Goal: Task Accomplishment & Management: Manage account settings

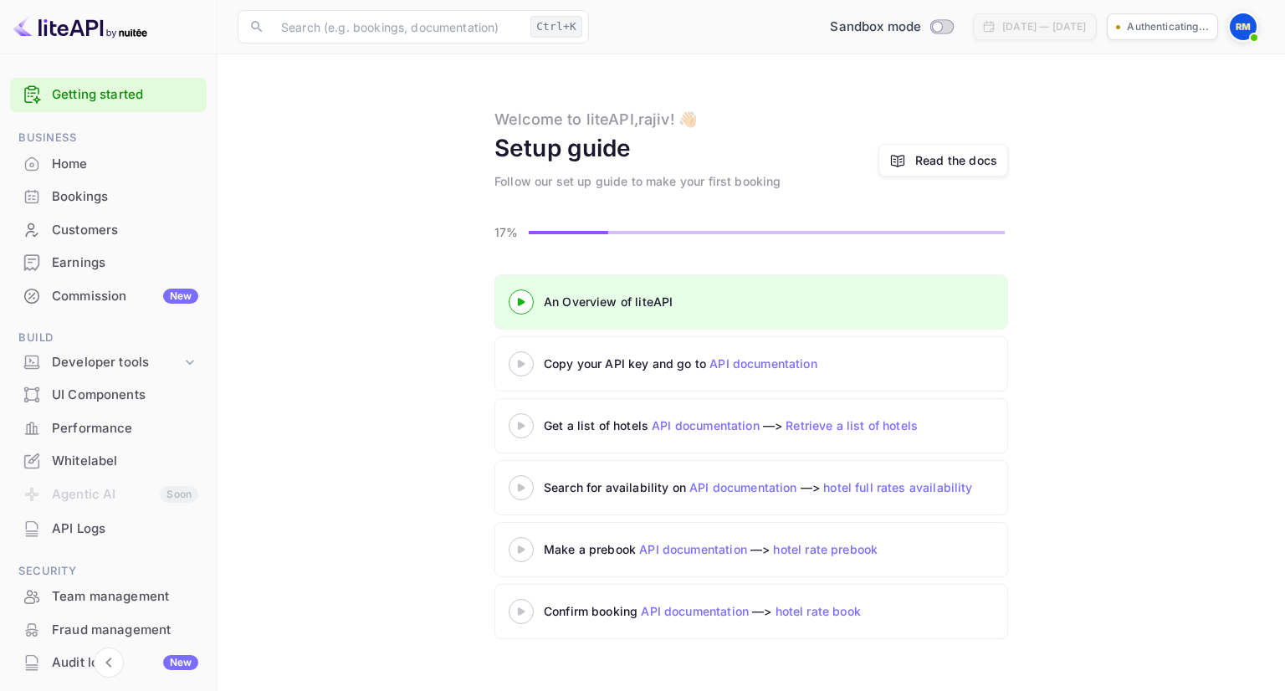
click at [648, 303] on div "An Overview of liteAPI" at bounding box center [753, 302] width 418 height 18
click at [650, 382] on div "Copy your API key and go to API documentation" at bounding box center [751, 363] width 514 height 55
click at [1118, 23] on p "[PERSON_NAME]-9omia.nuit..." at bounding box center [1135, 26] width 116 height 15
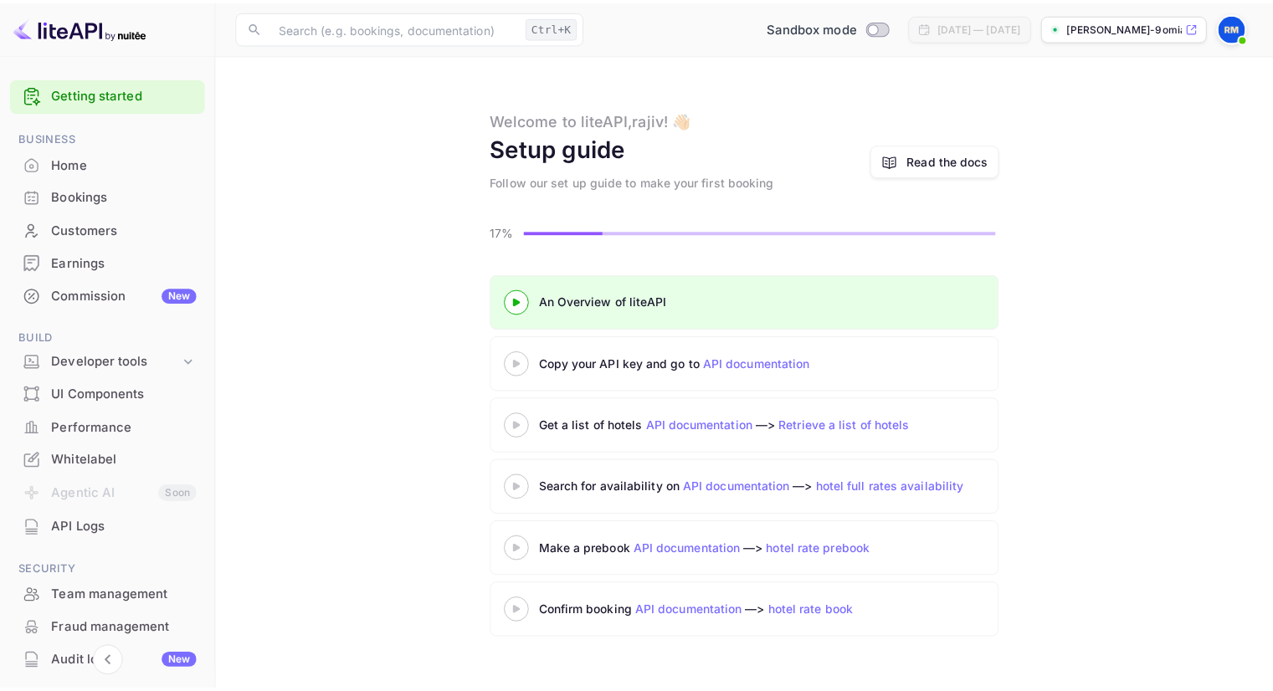
scroll to position [148, 0]
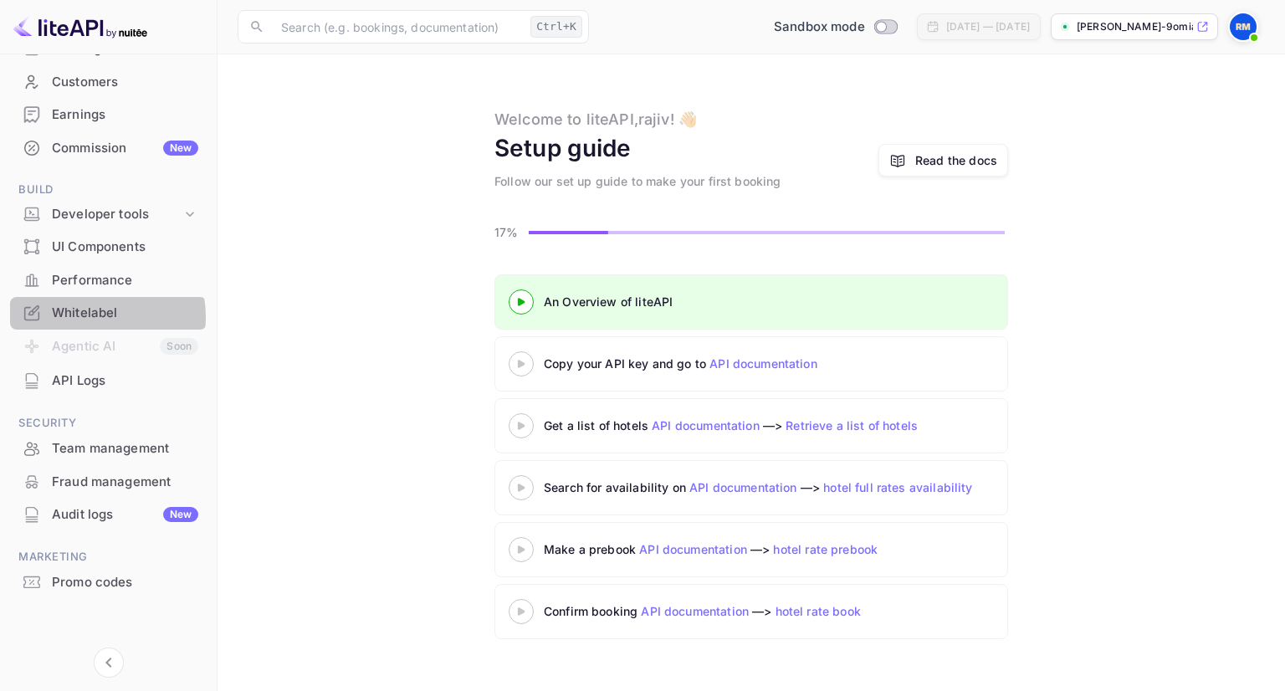
click at [84, 316] on div "Whitelabel" at bounding box center [125, 313] width 146 height 19
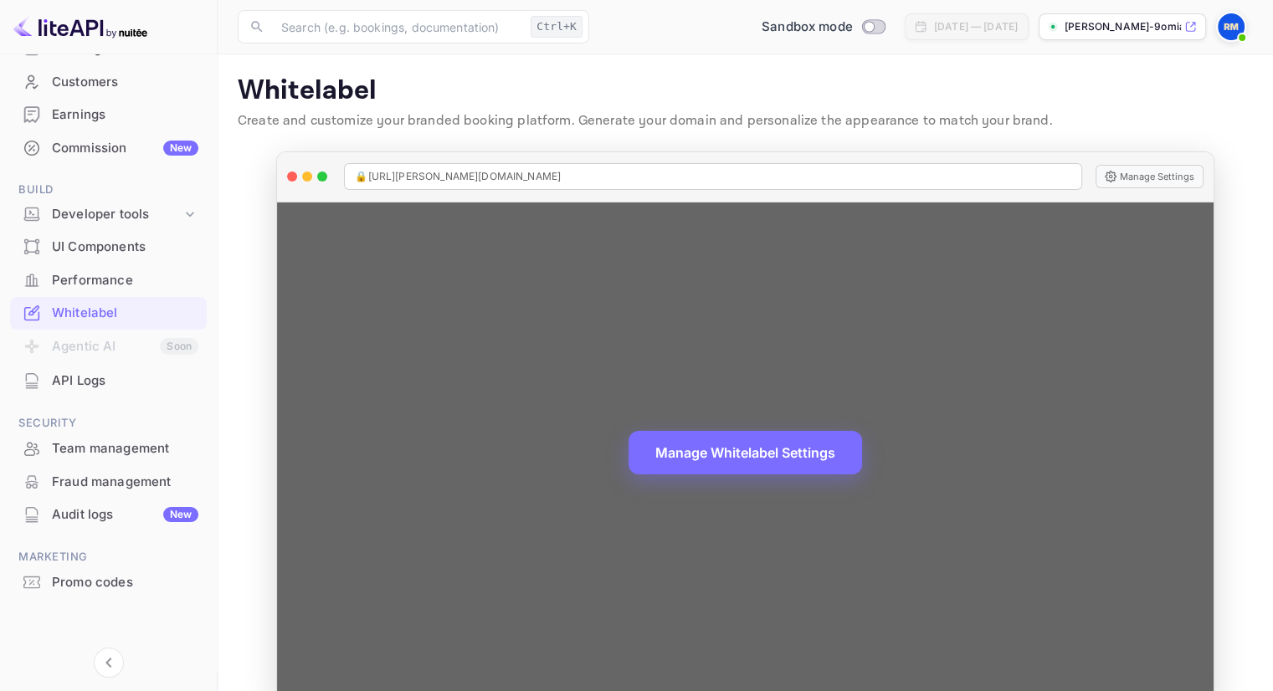
scroll to position [33, 0]
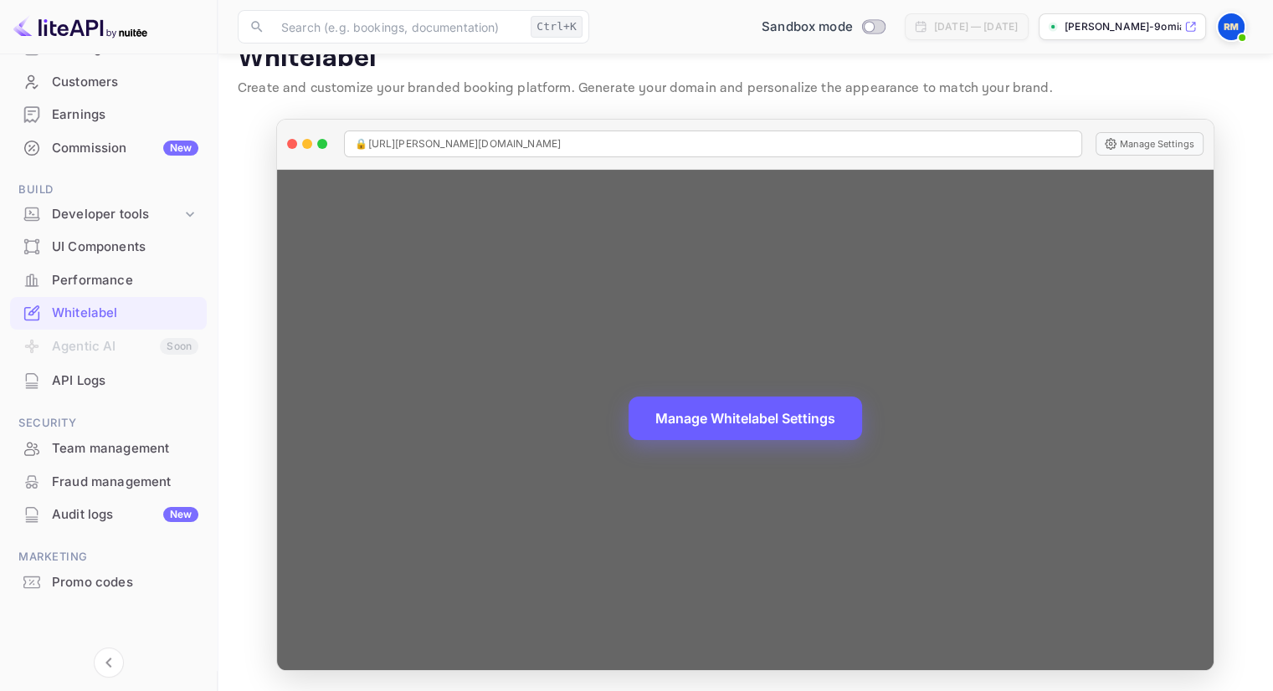
click at [738, 430] on button "Manage Whitelabel Settings" at bounding box center [744, 419] width 233 height 44
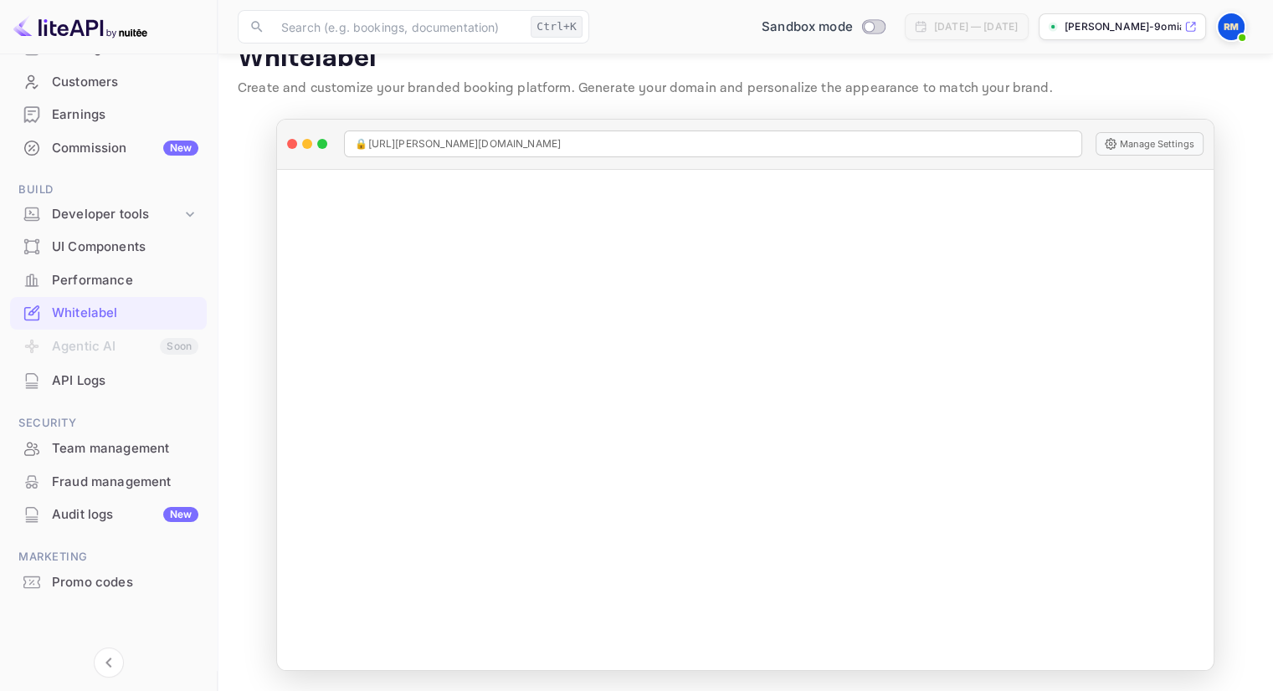
scroll to position [0, 0]
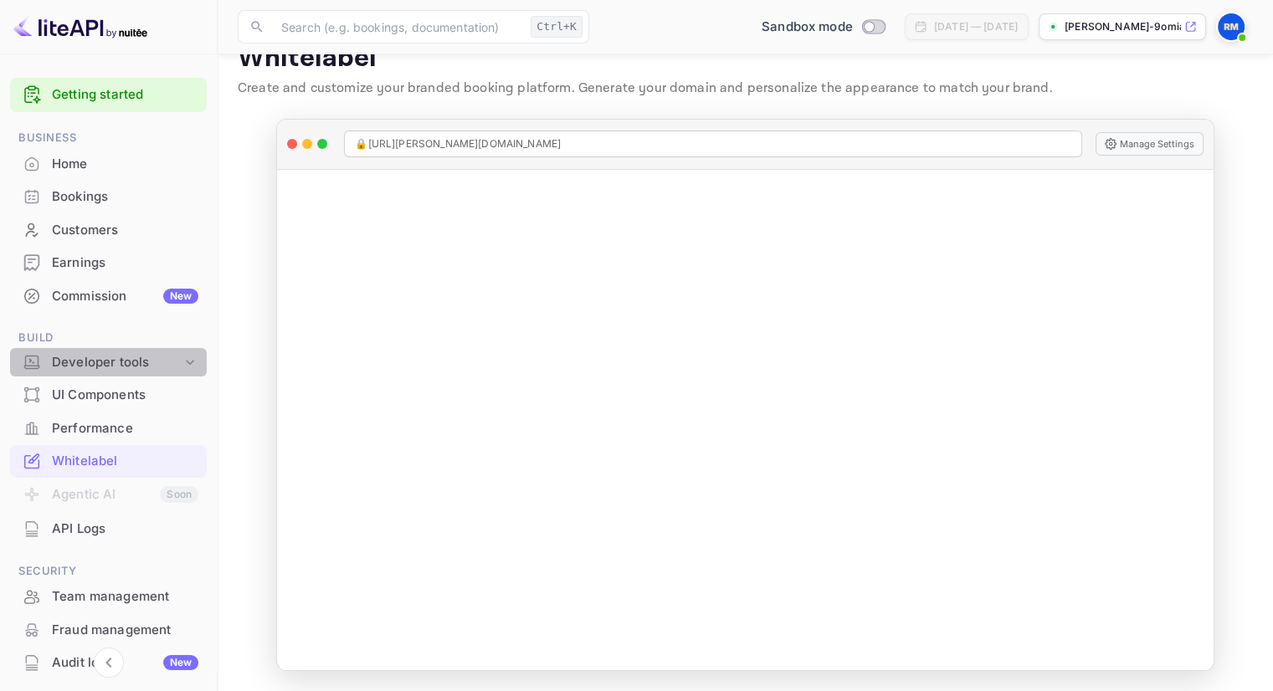
click at [157, 366] on div "Developer tools" at bounding box center [117, 362] width 130 height 19
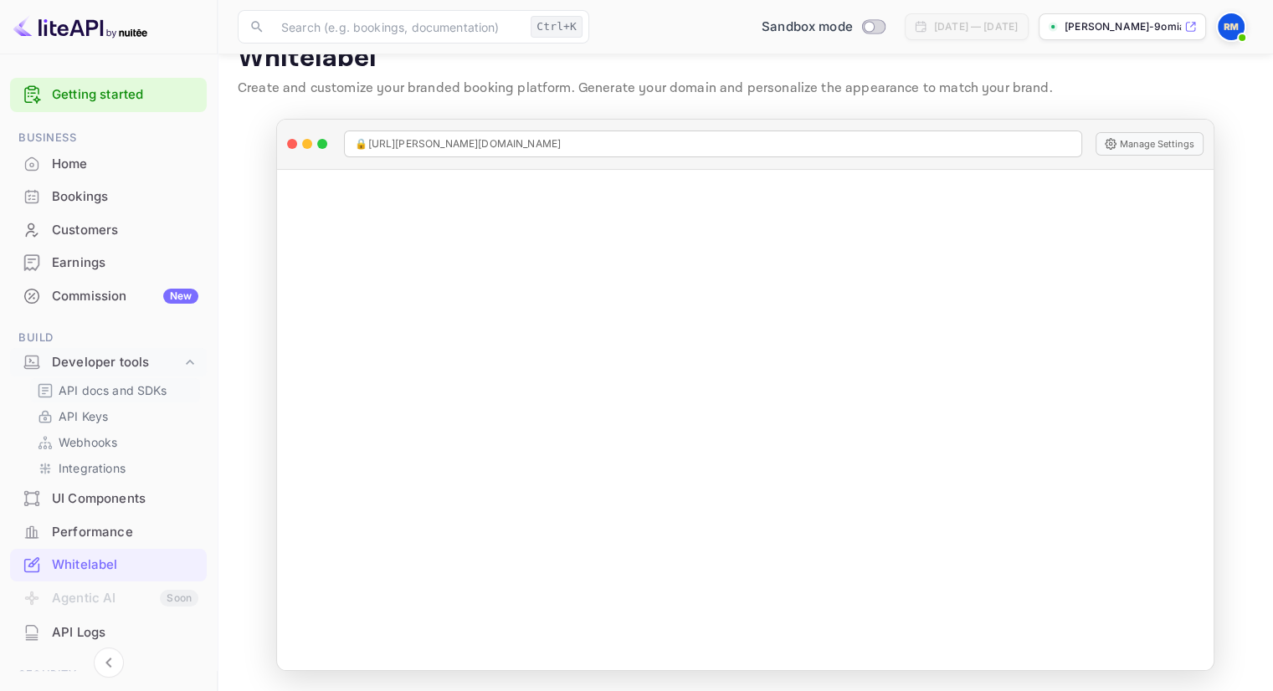
click at [119, 388] on p "API docs and SDKs" at bounding box center [113, 391] width 109 height 18
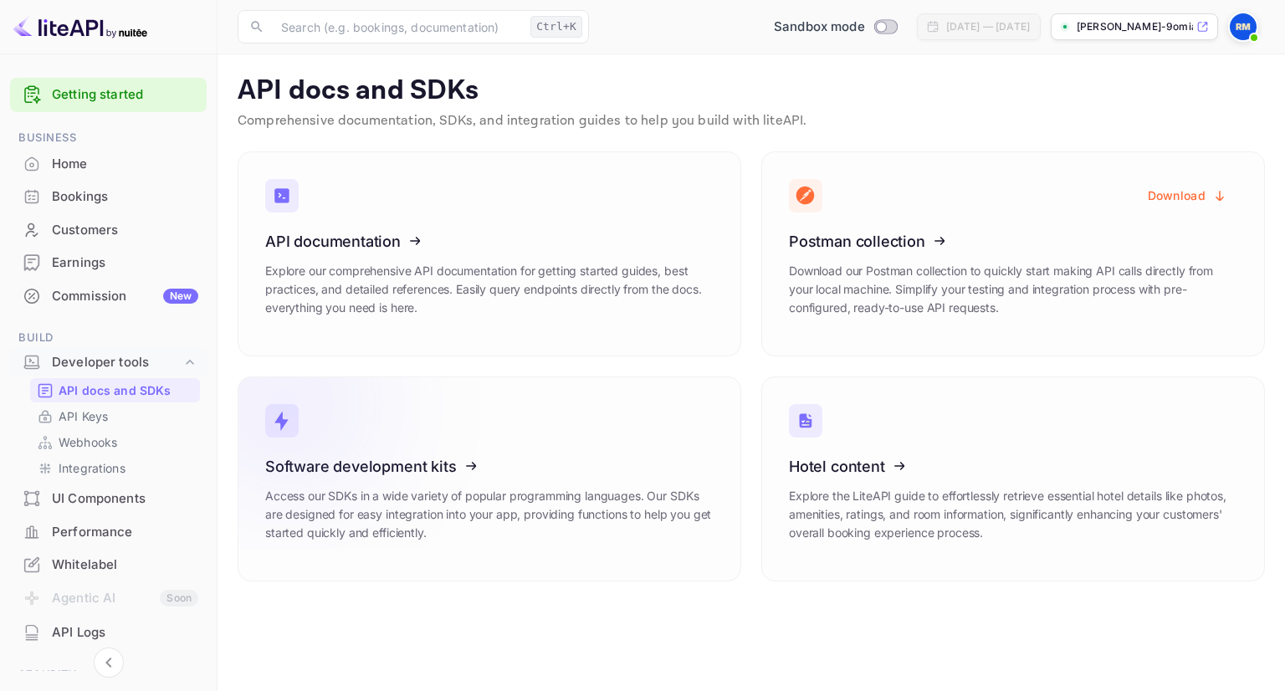
click at [391, 500] on icon at bounding box center [368, 463] width 260 height 172
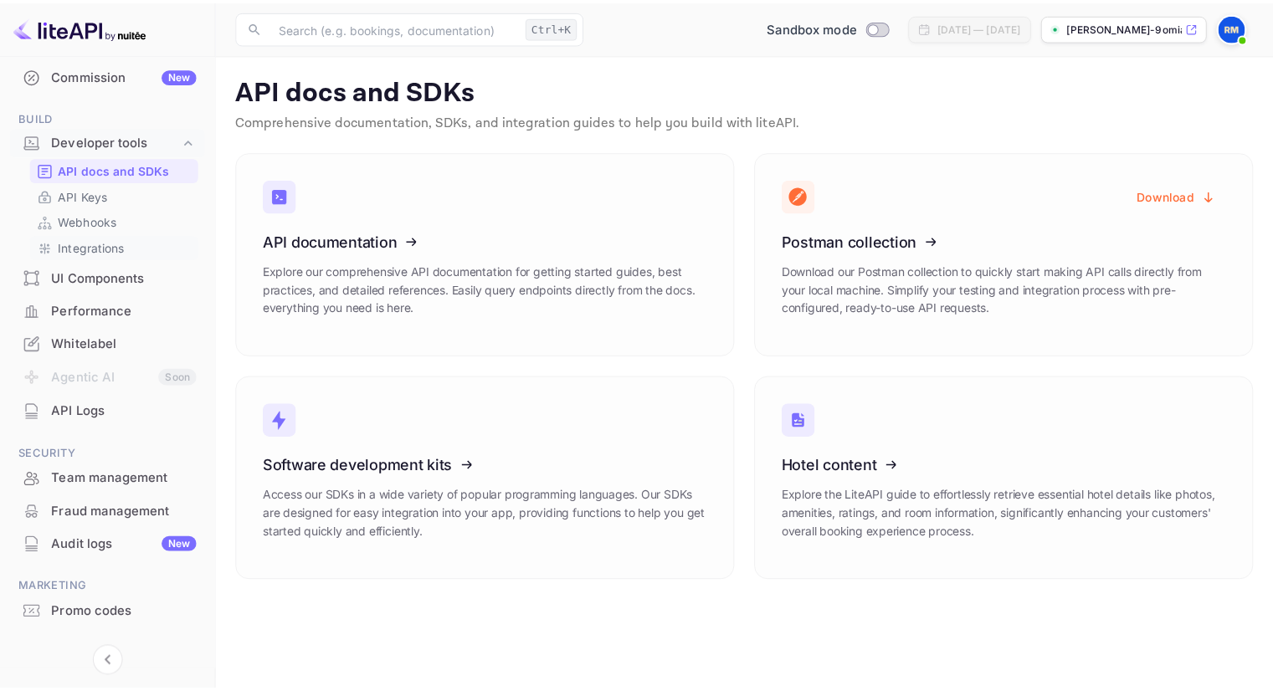
scroll to position [252, 0]
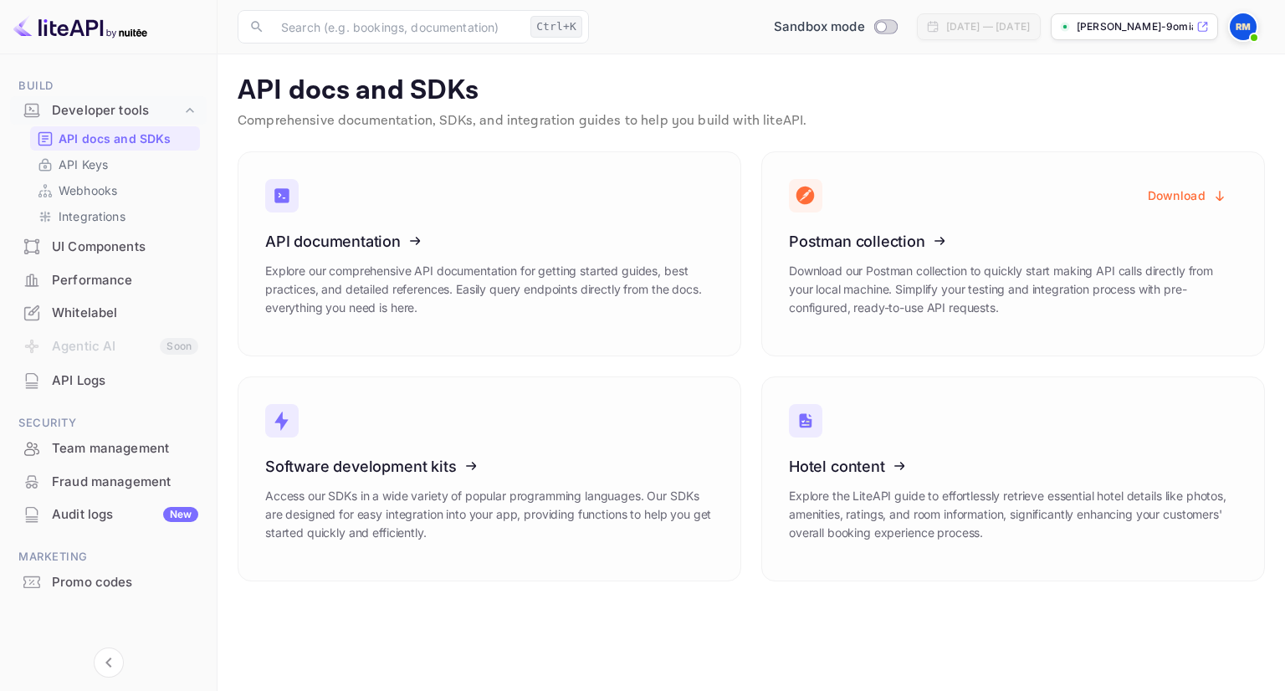
click at [82, 252] on div "UI Components" at bounding box center [125, 247] width 146 height 19
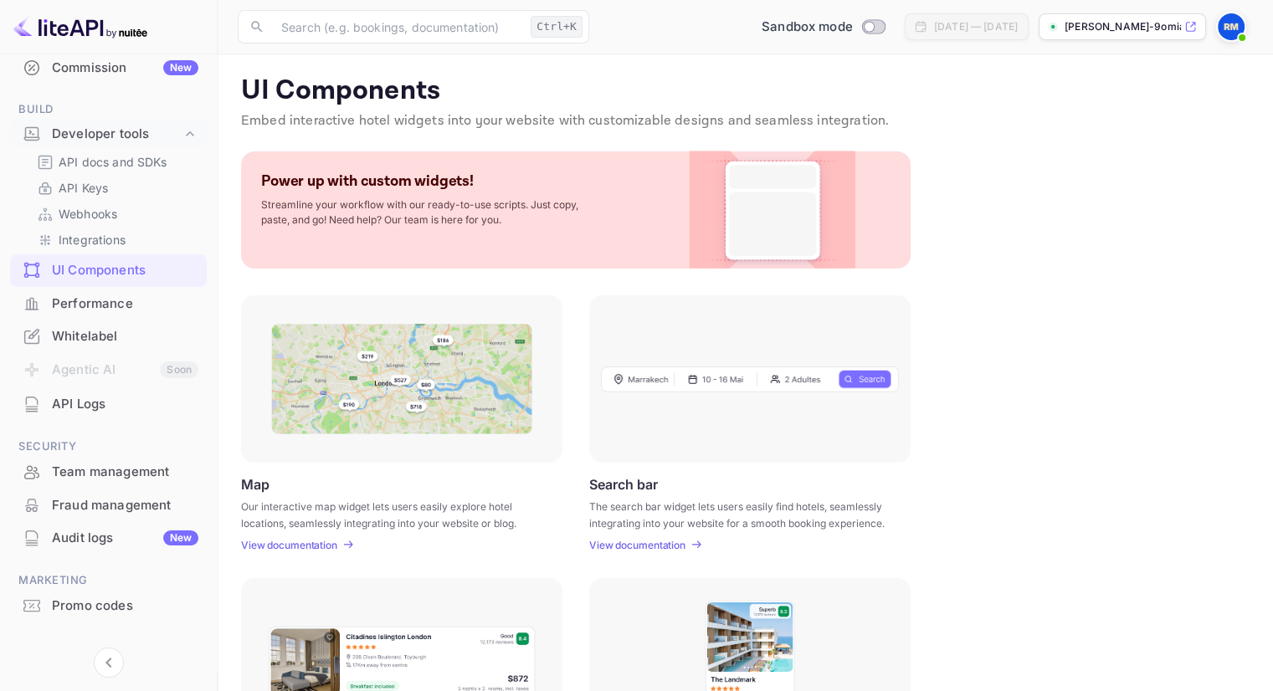
scroll to position [221, 0]
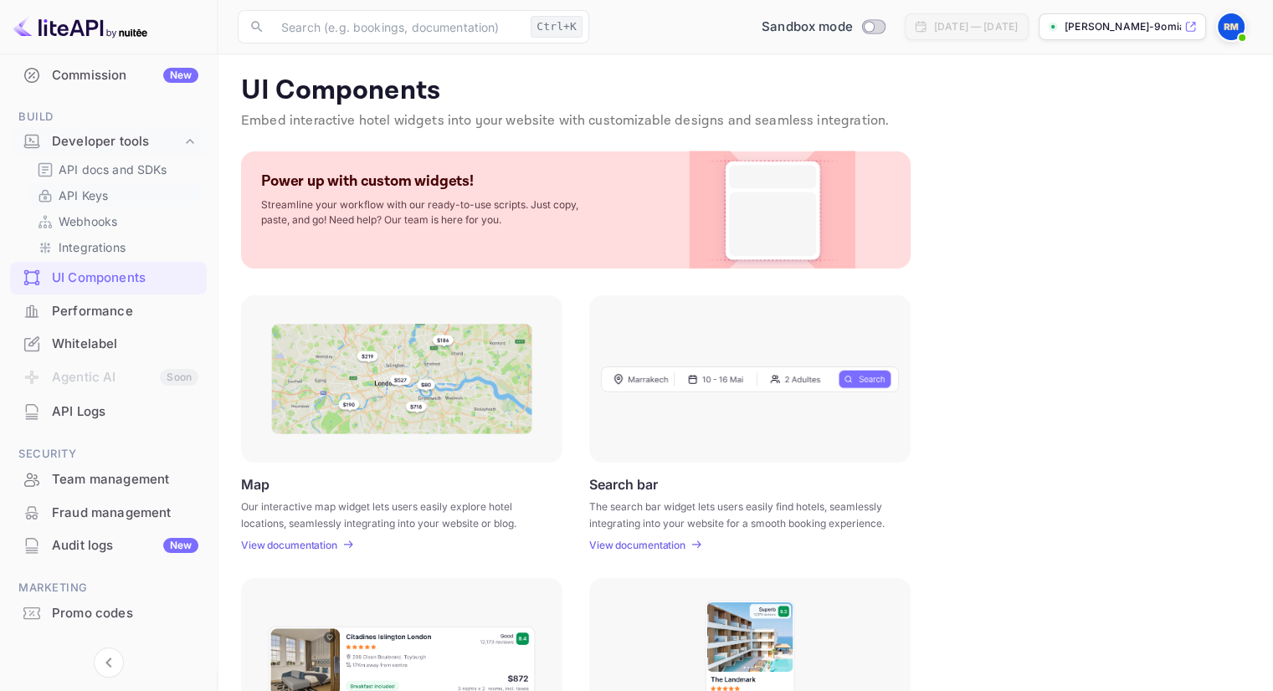
click at [81, 201] on p "API Keys" at bounding box center [83, 196] width 49 height 18
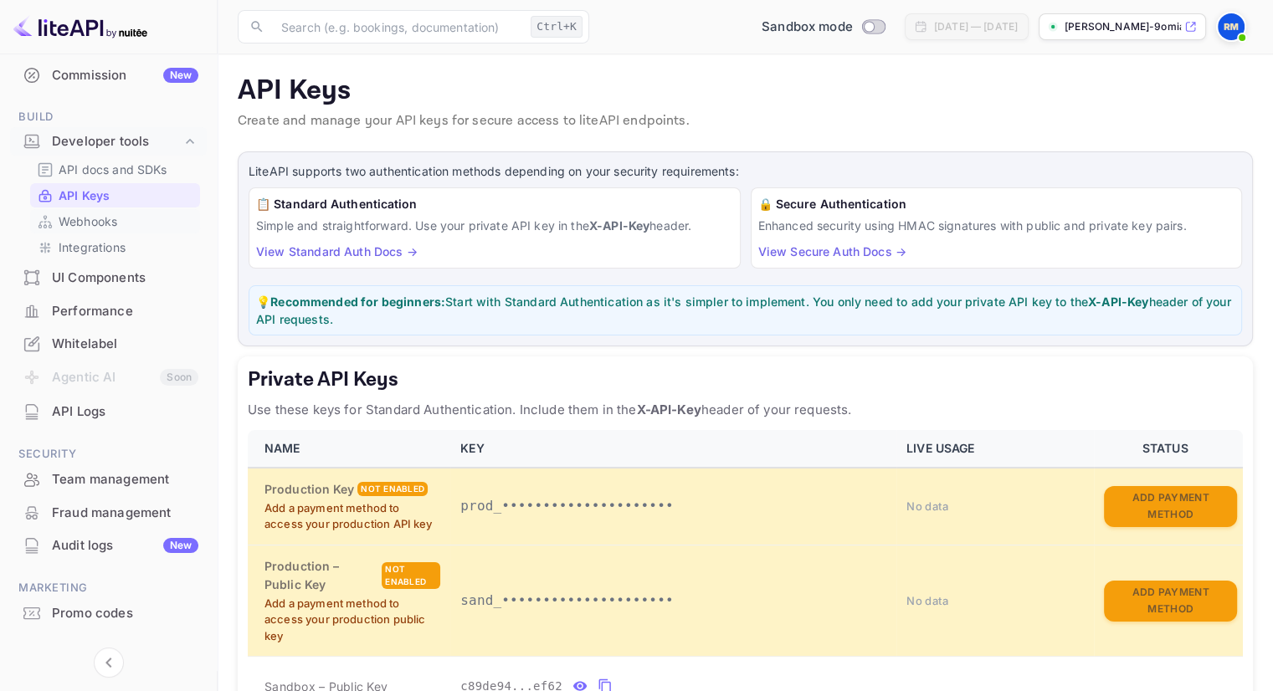
click at [80, 225] on p "Webhooks" at bounding box center [88, 222] width 59 height 18
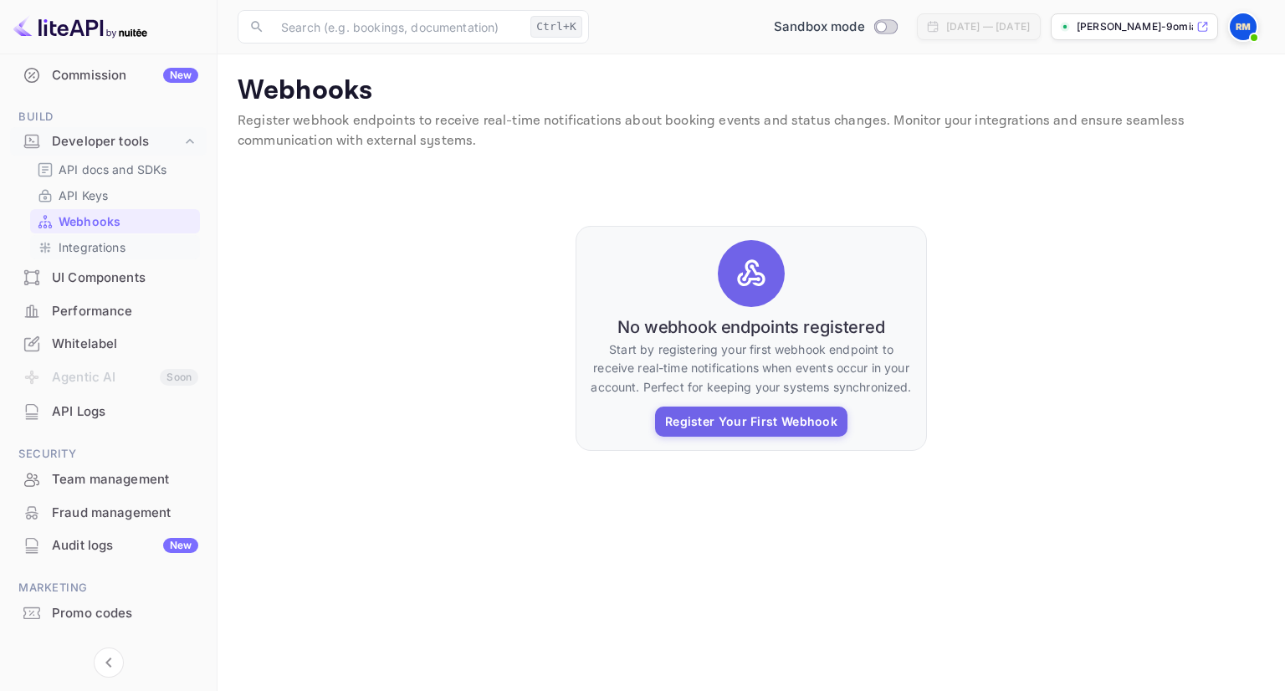
click at [80, 253] on p "Integrations" at bounding box center [92, 247] width 67 height 18
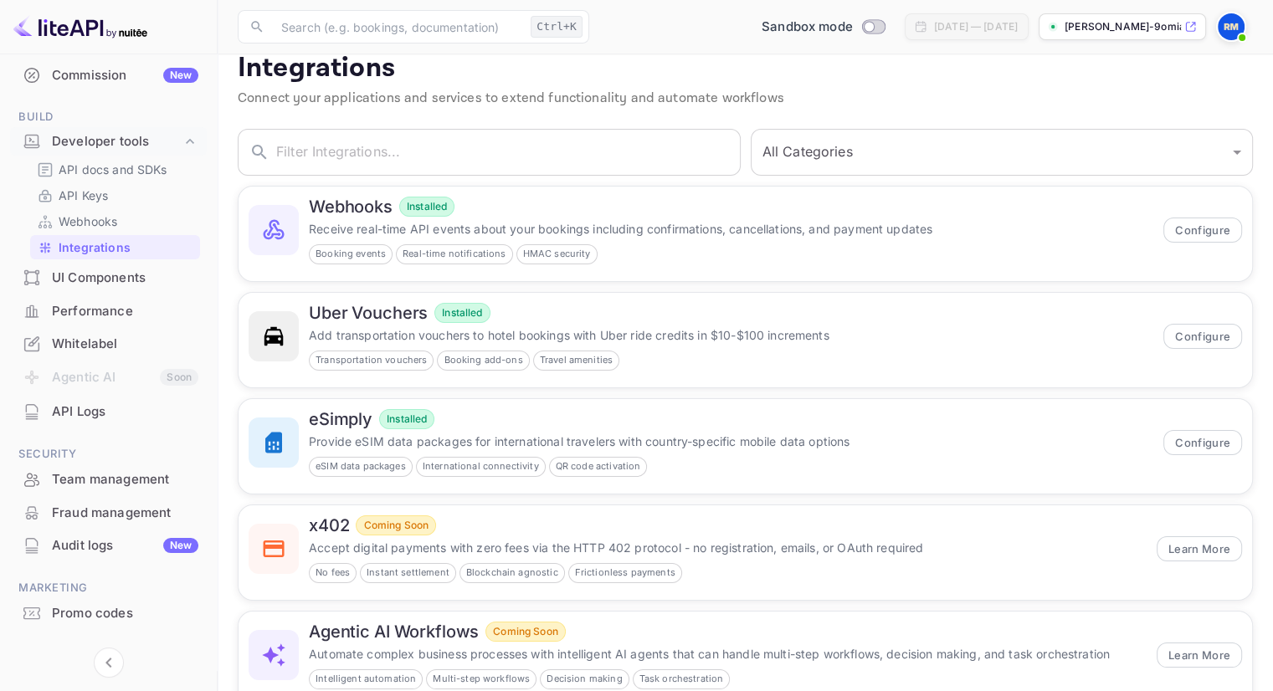
scroll to position [70, 0]
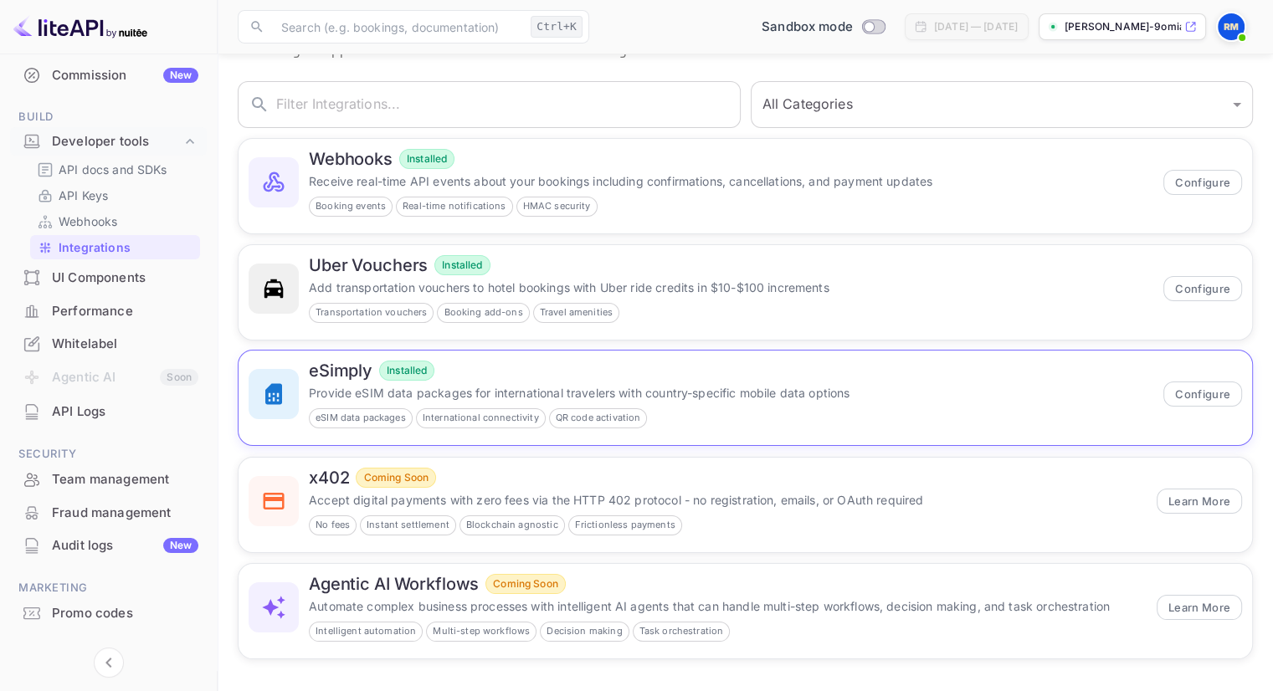
click at [892, 363] on div "eSimply Installed" at bounding box center [731, 371] width 844 height 20
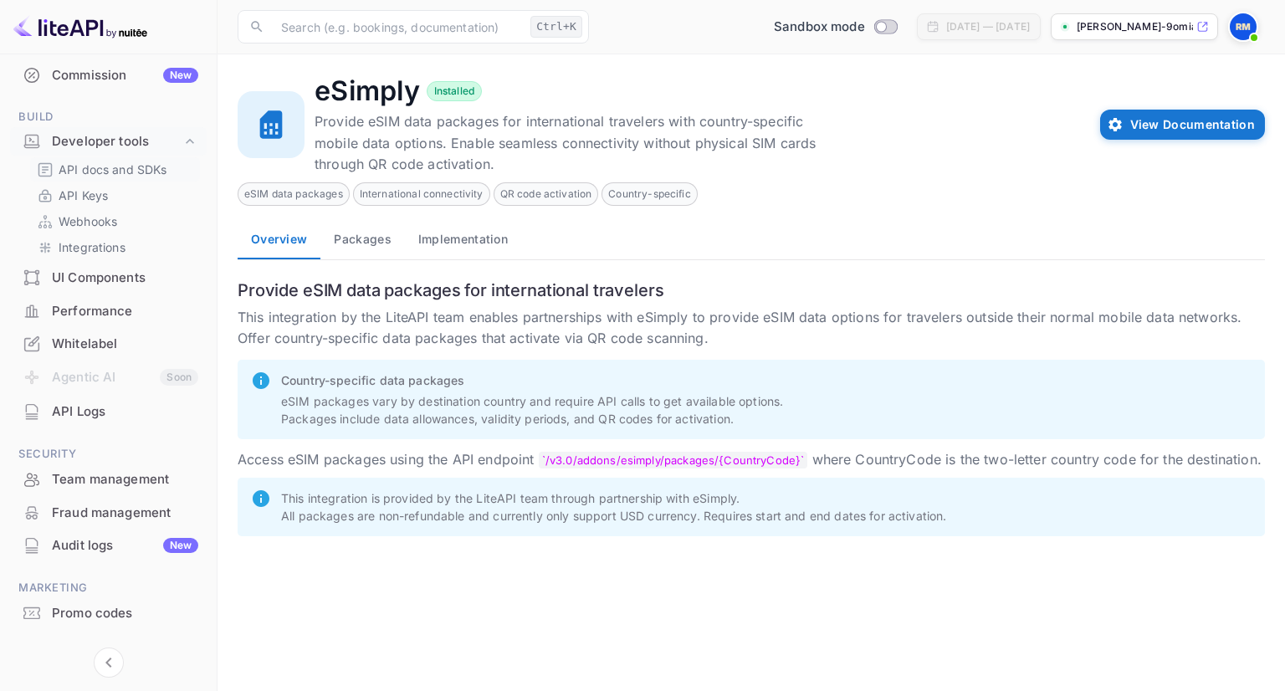
click at [90, 175] on p "API docs and SDKs" at bounding box center [113, 170] width 109 height 18
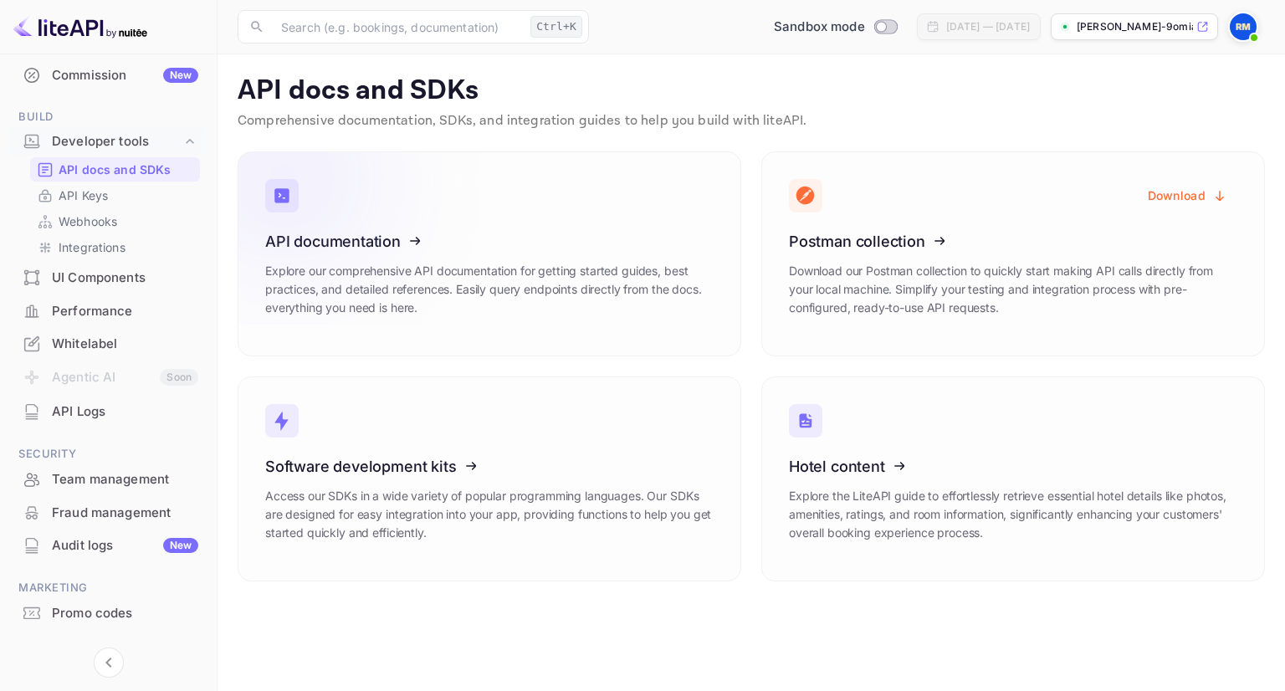
click at [695, 271] on p "Explore our comprehensive API documentation for getting started guides, best pr…" at bounding box center [489, 289] width 448 height 55
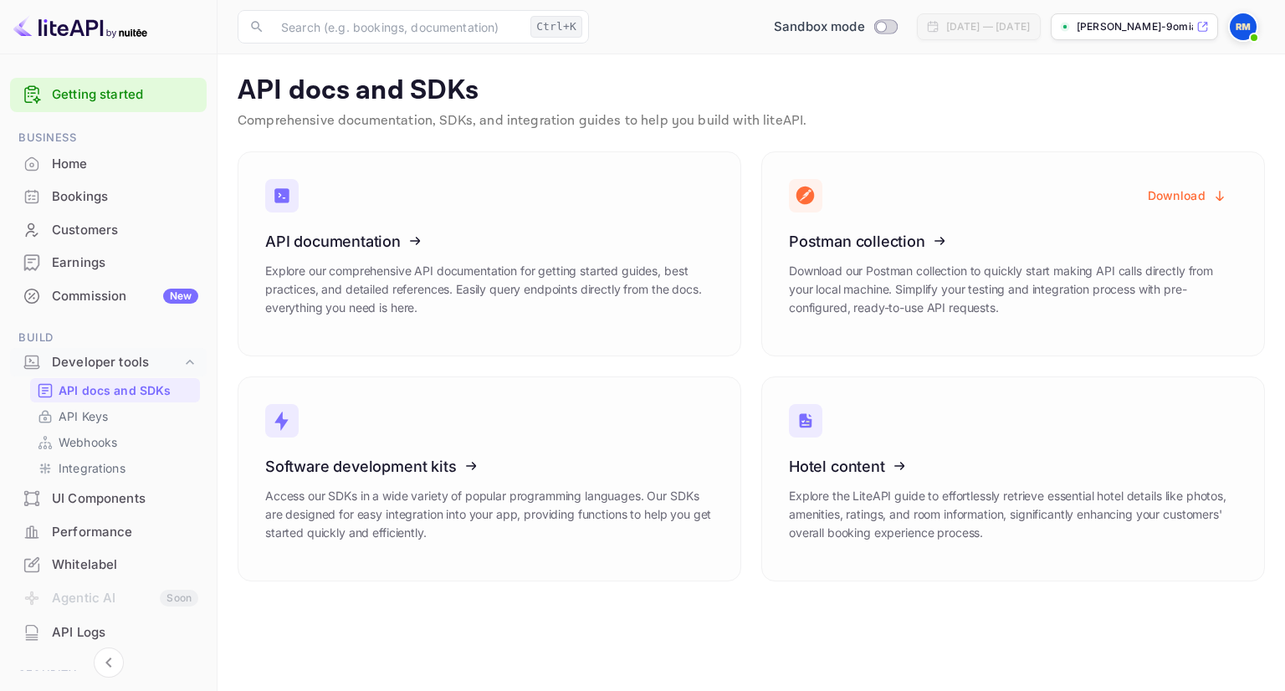
click at [1155, 31] on p "[PERSON_NAME]-9omia.nuit..." at bounding box center [1135, 26] width 116 height 15
click at [119, 284] on div "Commission New" at bounding box center [108, 296] width 197 height 33
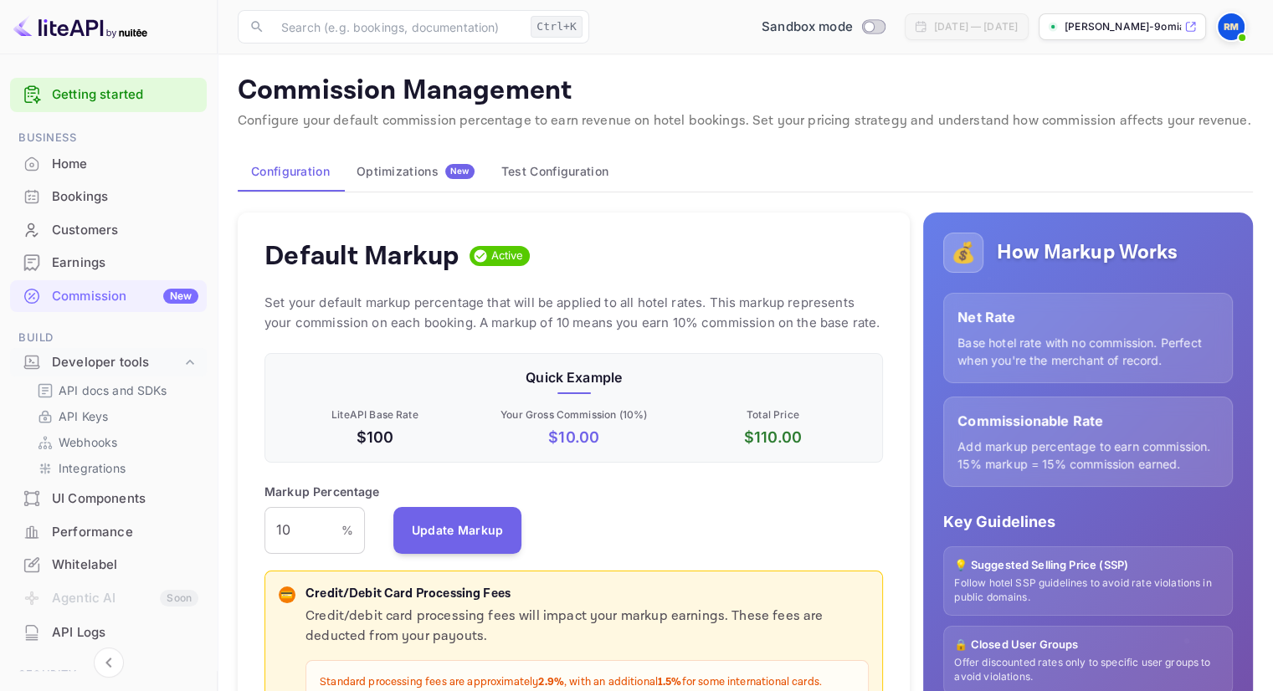
scroll to position [284, 606]
click at [426, 168] on div "Optimizations New" at bounding box center [415, 171] width 118 height 15
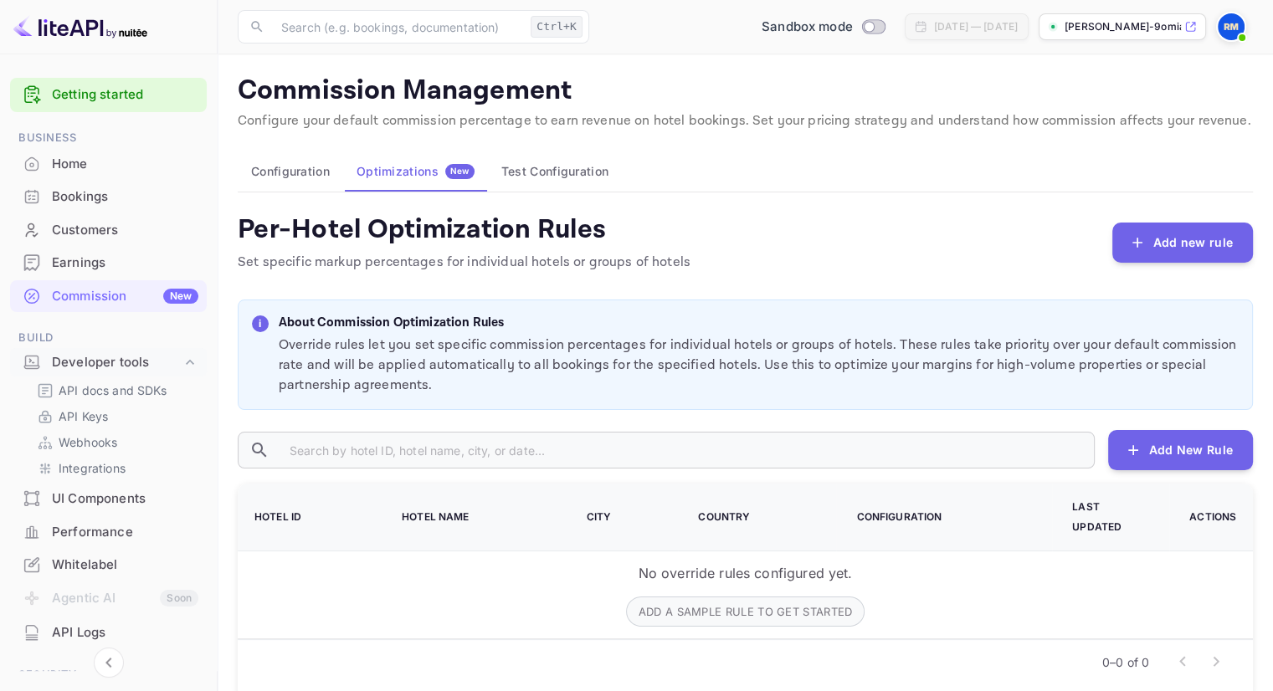
scroll to position [18, 0]
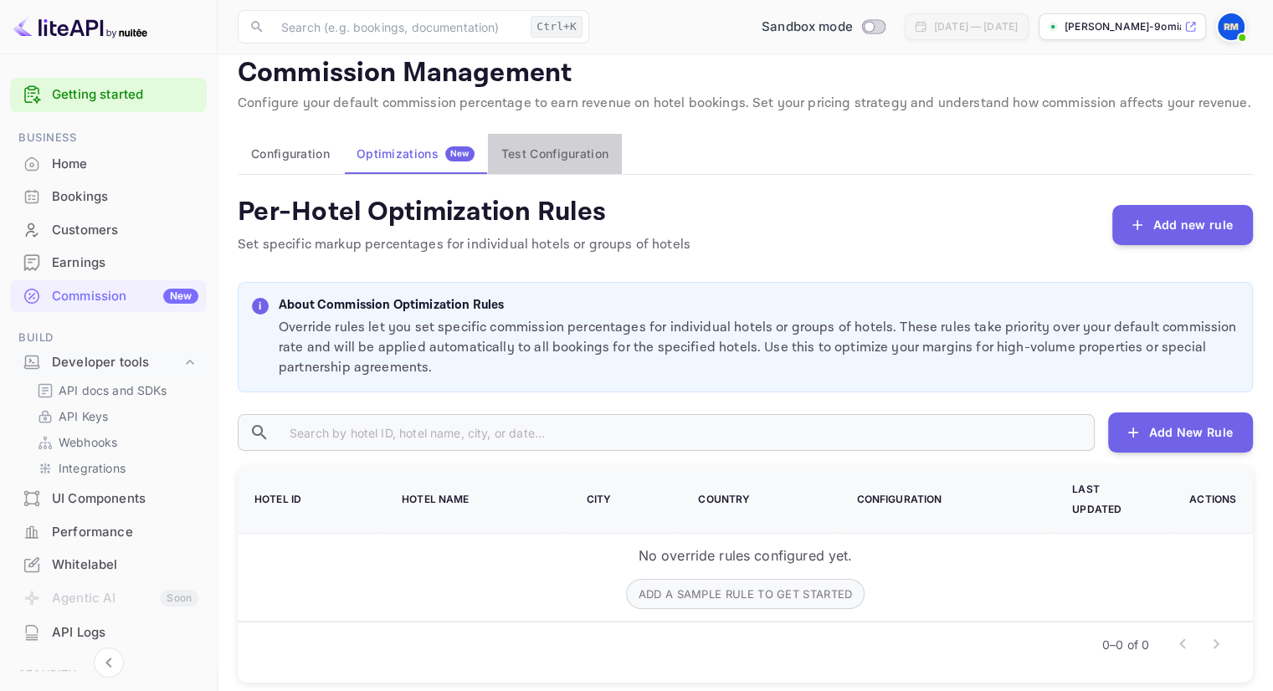
click at [581, 163] on button "Test Configuration" at bounding box center [555, 154] width 134 height 40
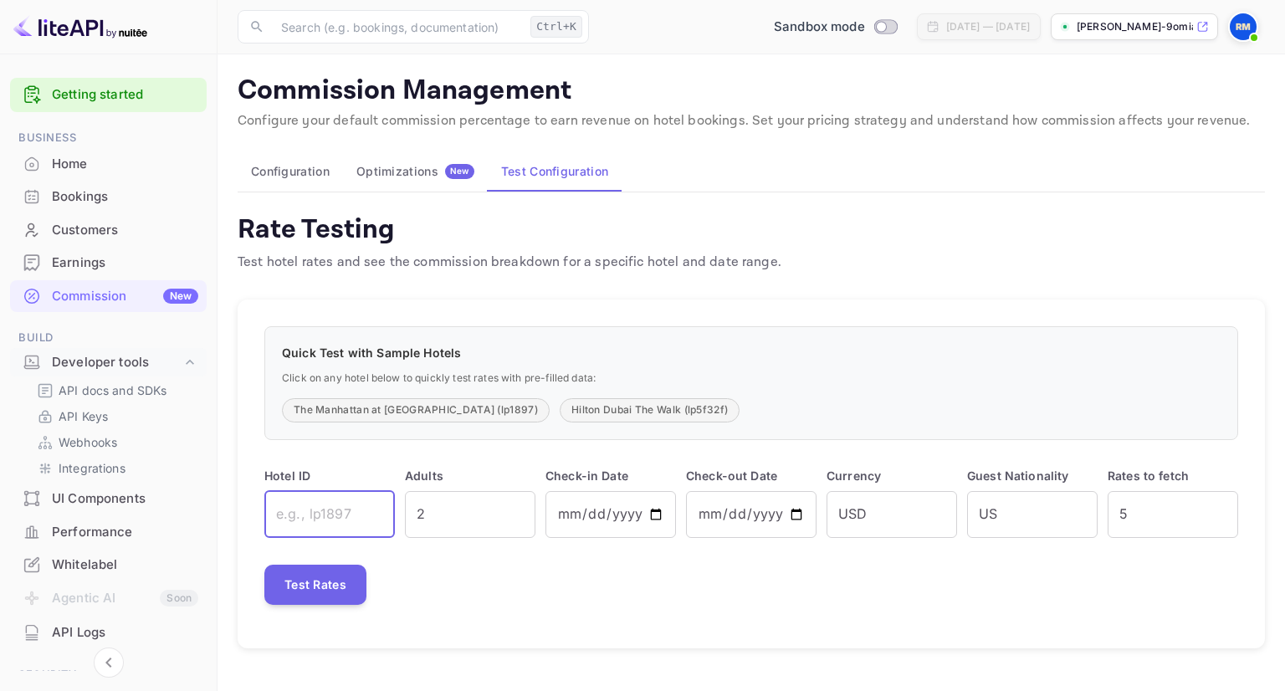
click at [324, 525] on input "text" at bounding box center [329, 514] width 131 height 47
click at [326, 520] on input "text" at bounding box center [329, 514] width 131 height 47
type input "65155"
click at [328, 597] on button "Test Rates" at bounding box center [315, 585] width 102 height 40
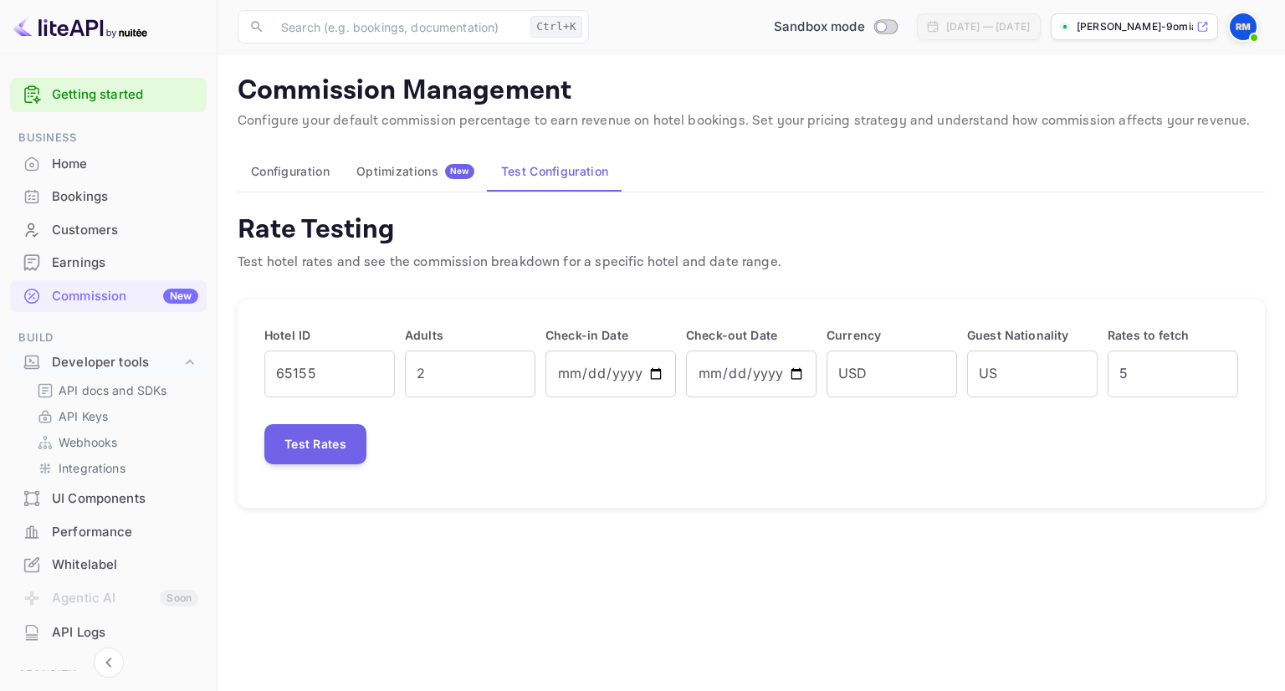
click at [315, 146] on div "Commission Management Configure your default commission percentage to earn reve…" at bounding box center [751, 290] width 1027 height 433
click at [309, 179] on button "Configuration" at bounding box center [290, 171] width 105 height 40
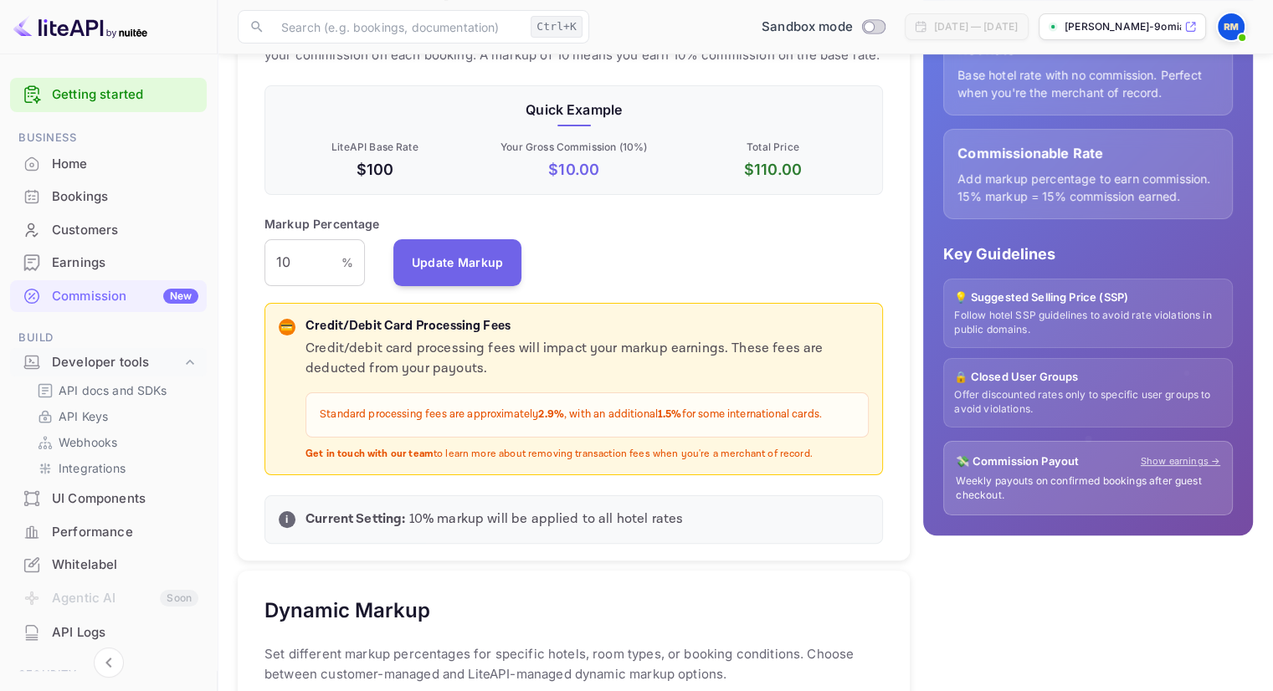
scroll to position [265, 0]
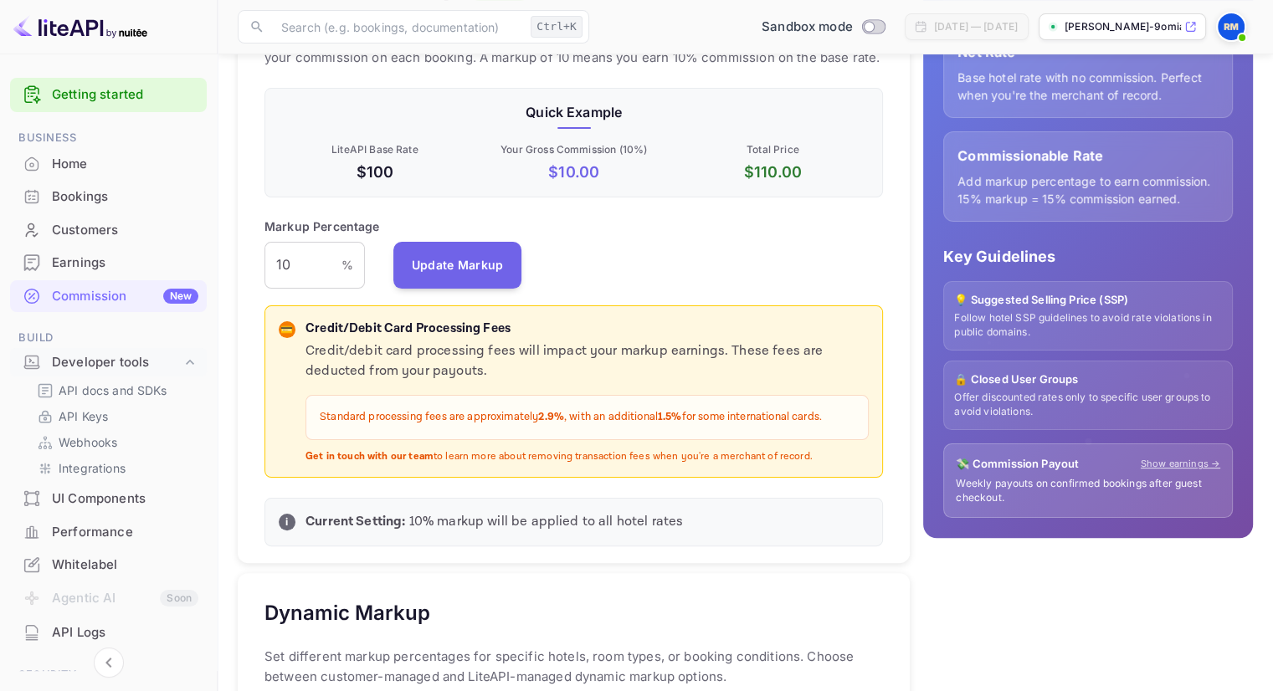
click at [1014, 317] on p "Follow hotel SSP guidelines to avoid rate violations in public domains." at bounding box center [1088, 325] width 268 height 28
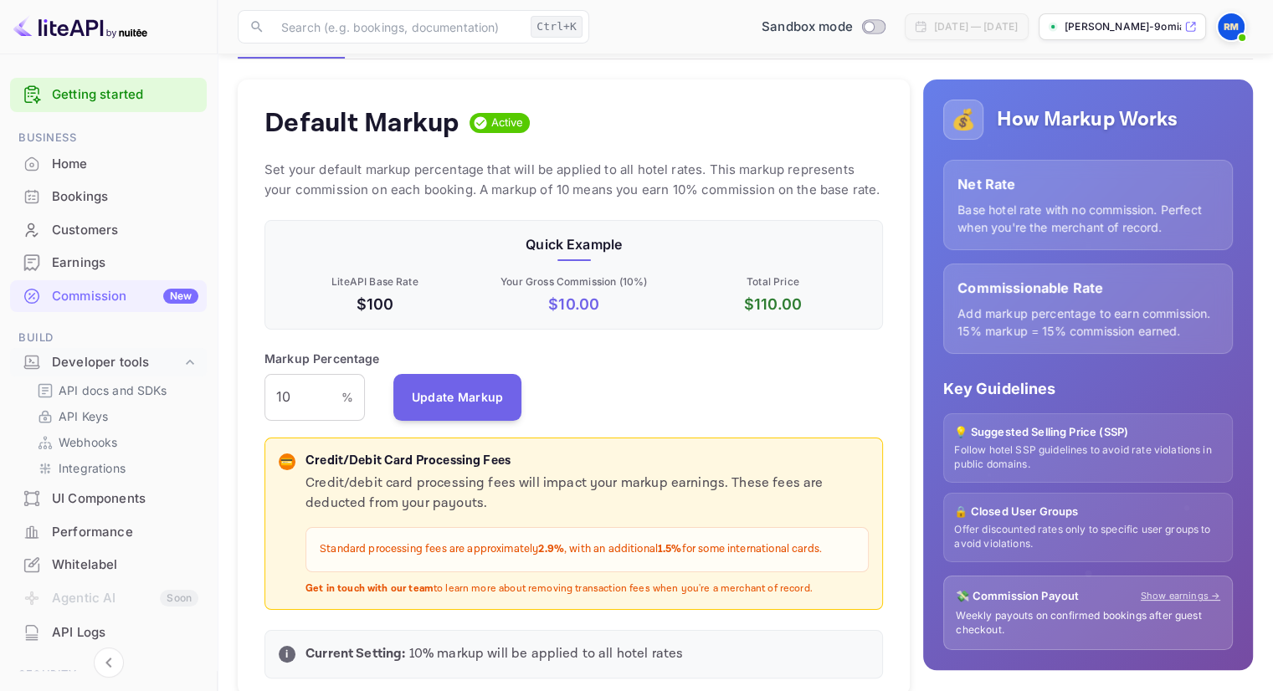
scroll to position [0, 0]
click at [664, 134] on div "Default Markup Active" at bounding box center [573, 122] width 618 height 33
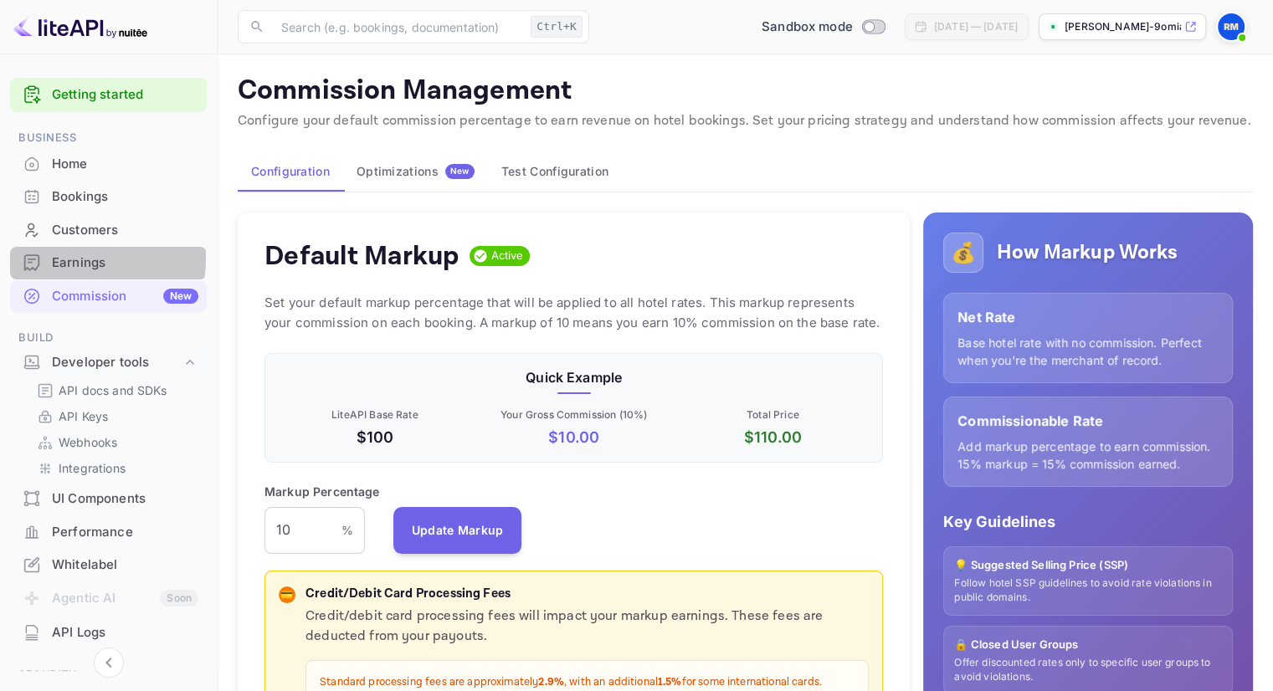
click at [59, 258] on div "Earnings" at bounding box center [125, 263] width 146 height 19
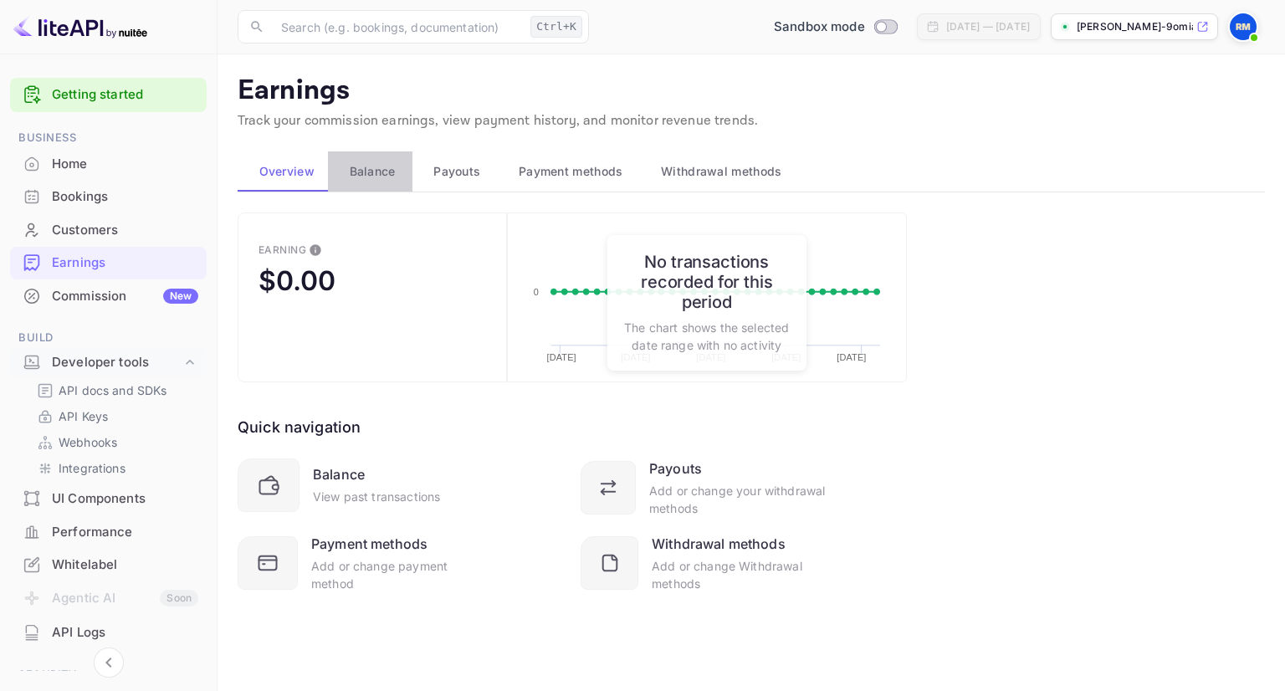
click at [394, 184] on button "Balance" at bounding box center [370, 171] width 85 height 40
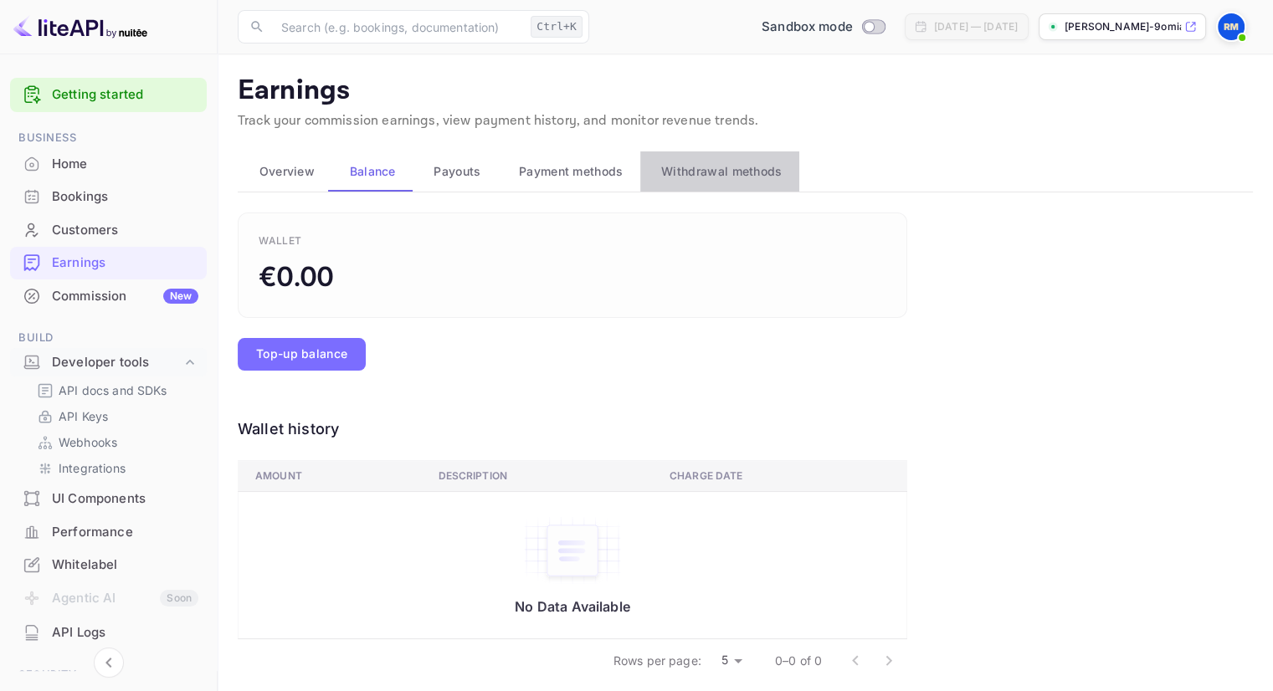
click at [721, 168] on span "Withdrawal methods" at bounding box center [721, 171] width 120 height 20
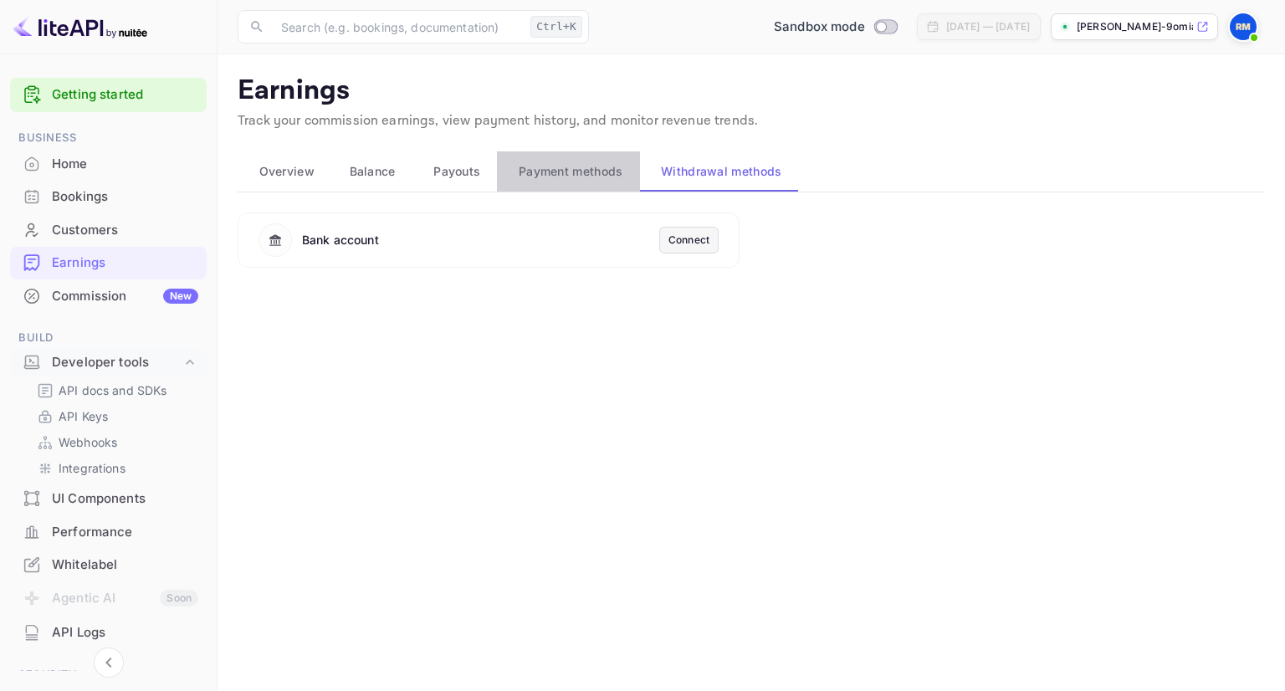
click at [600, 176] on span "Payment methods" at bounding box center [571, 171] width 105 height 20
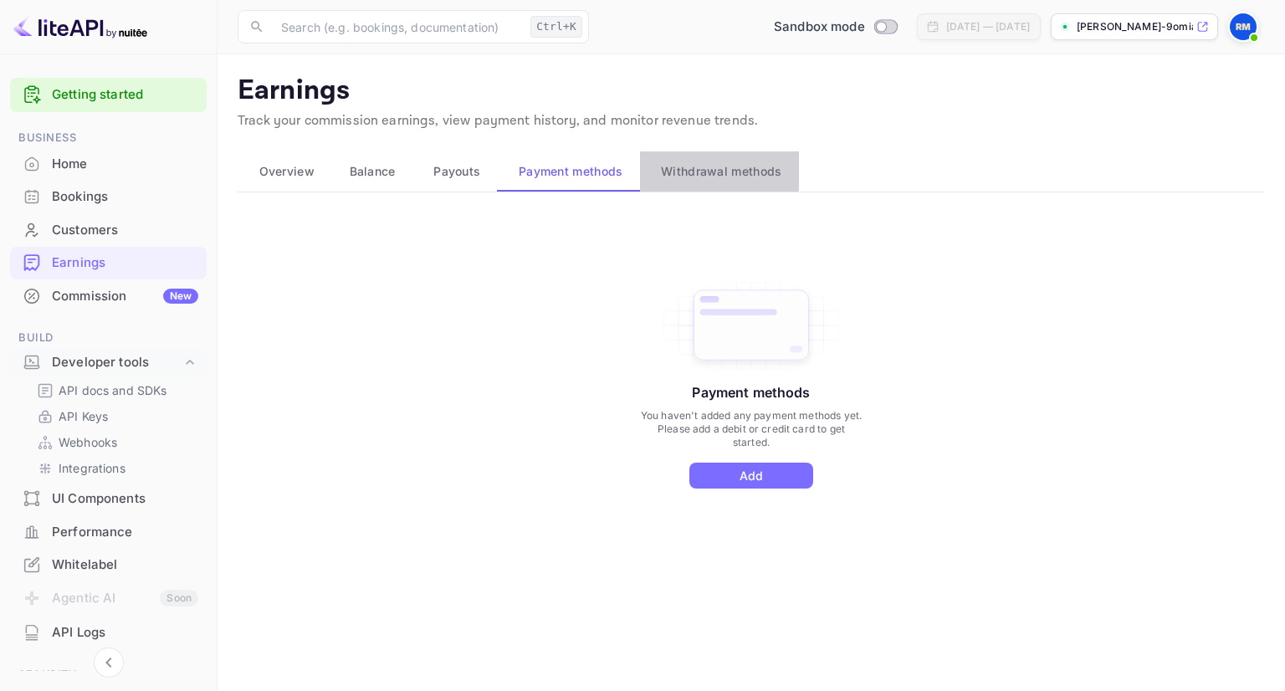
click at [683, 169] on span "Withdrawal methods" at bounding box center [721, 171] width 120 height 20
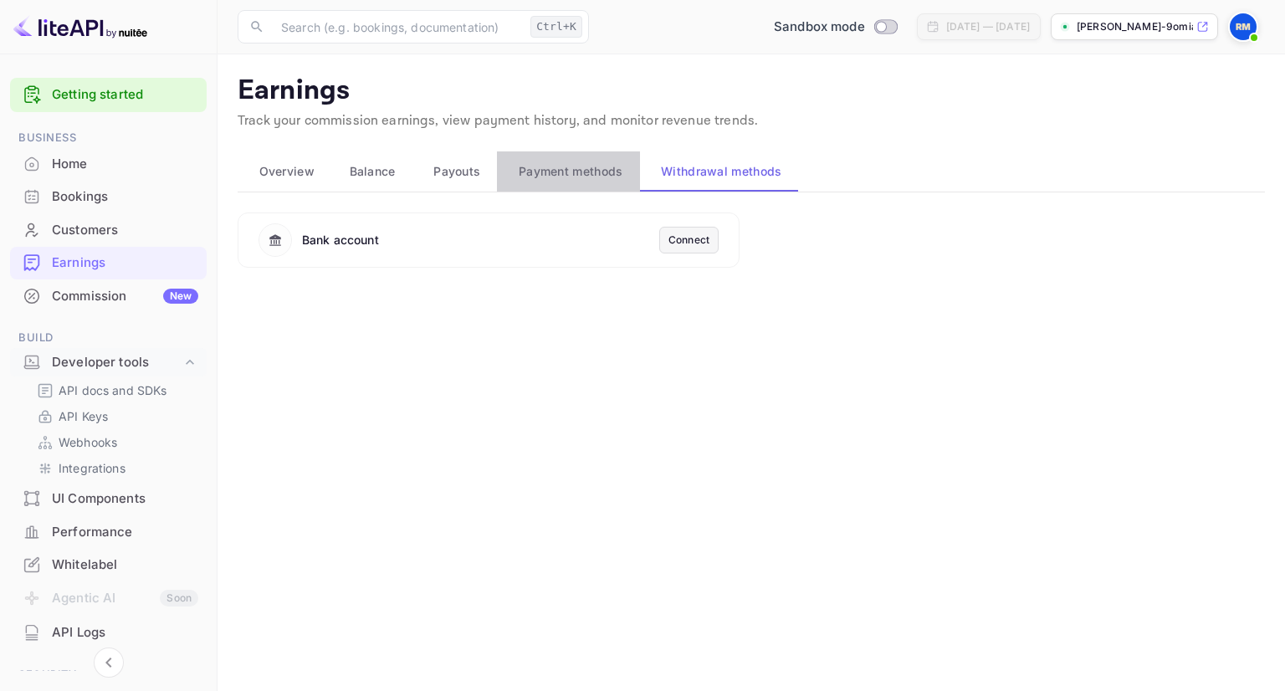
click at [598, 187] on button "Payment methods" at bounding box center [568, 171] width 142 height 40
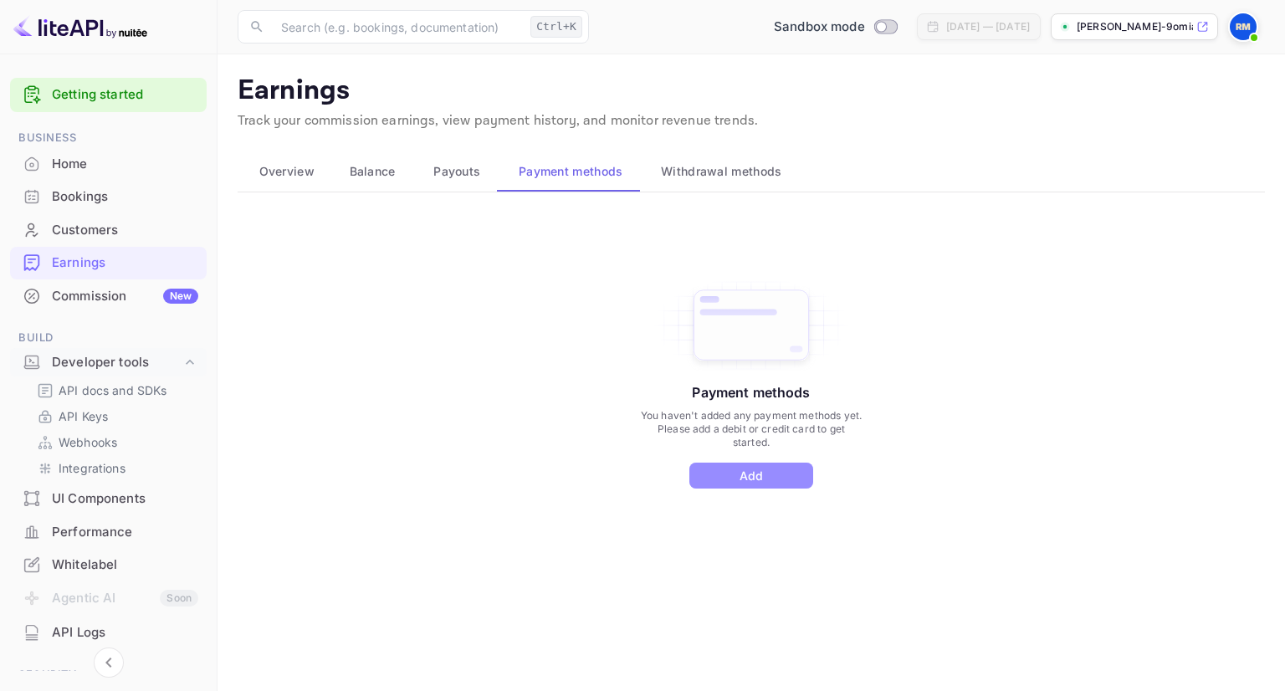
click at [749, 472] on button "Add" at bounding box center [751, 476] width 124 height 26
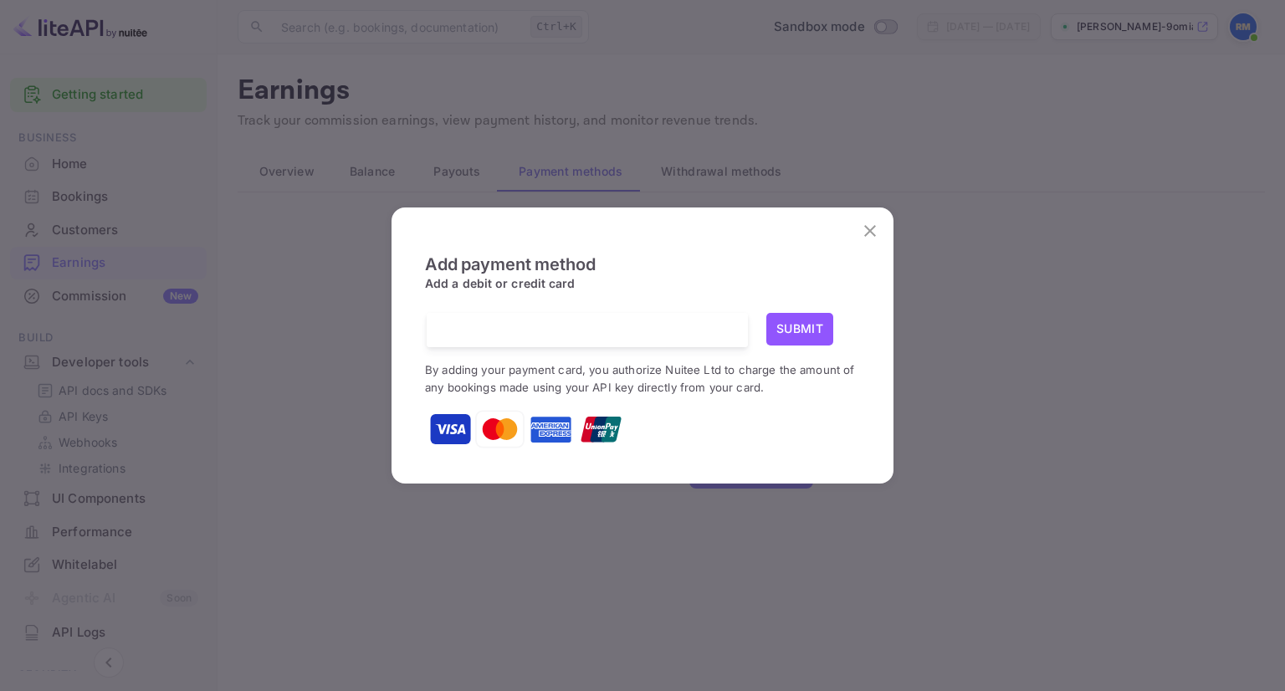
click at [865, 238] on icon "close" at bounding box center [870, 231] width 20 height 20
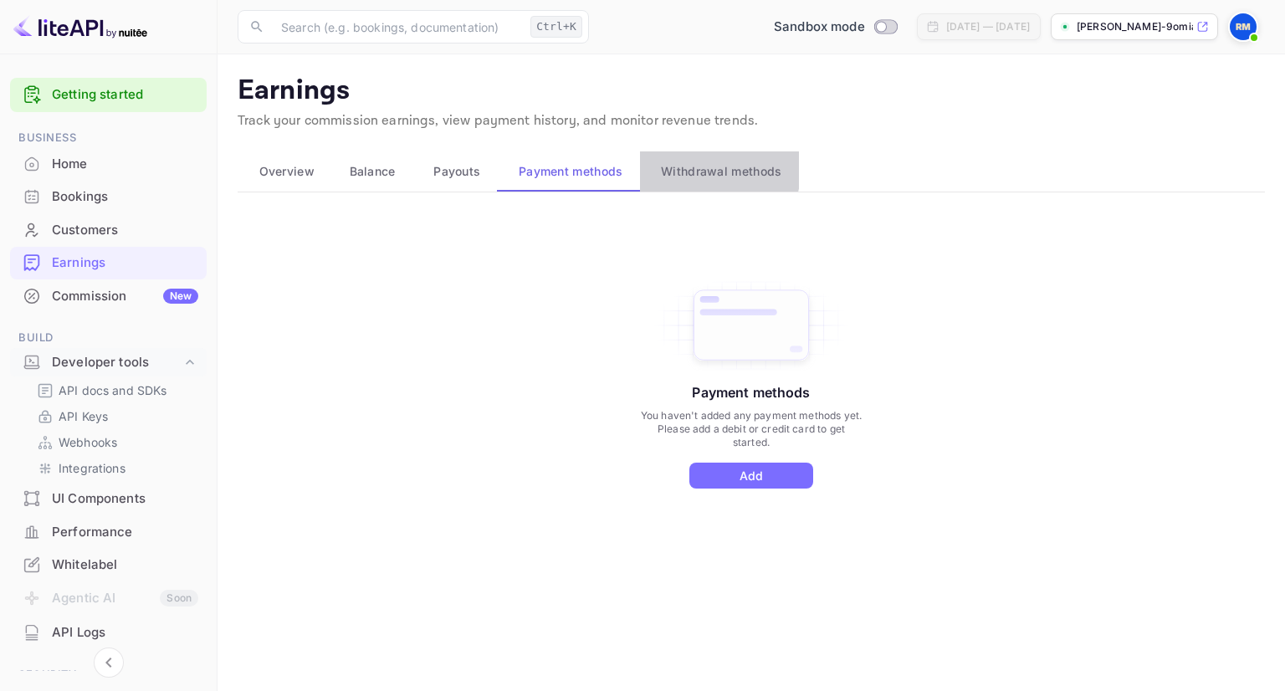
click at [693, 169] on span "Withdrawal methods" at bounding box center [721, 171] width 120 height 20
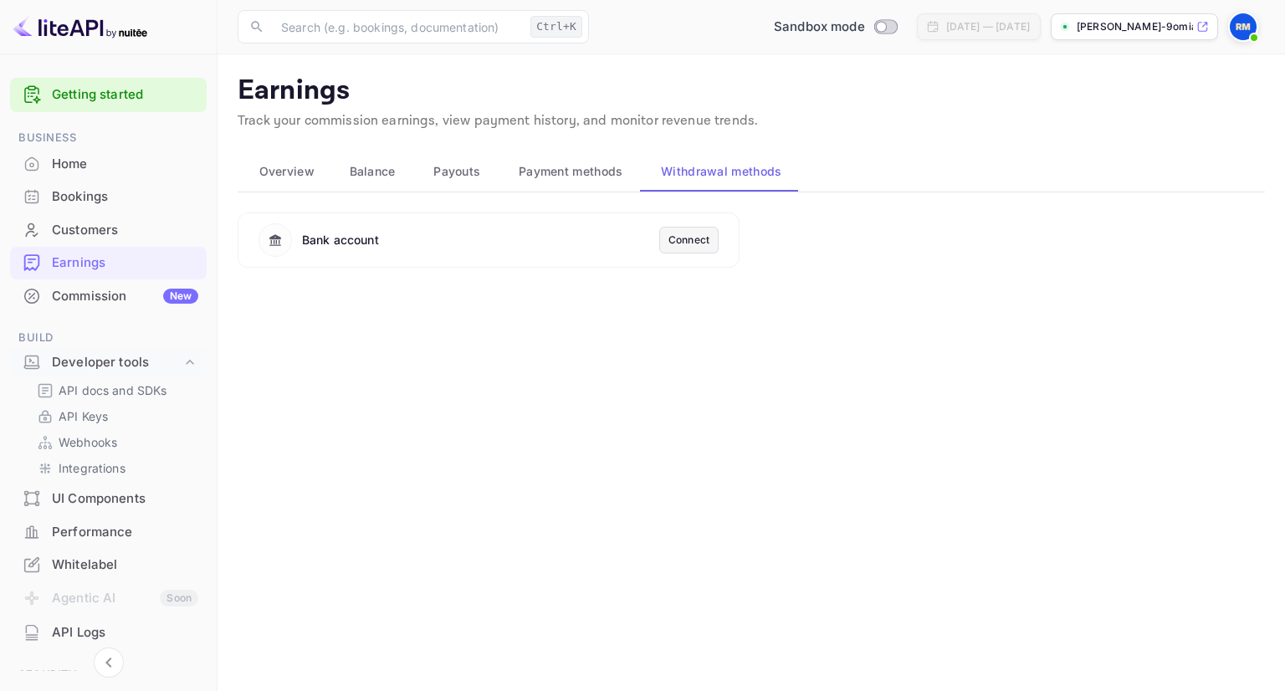
click at [670, 245] on div "Connect" at bounding box center [689, 240] width 41 height 15
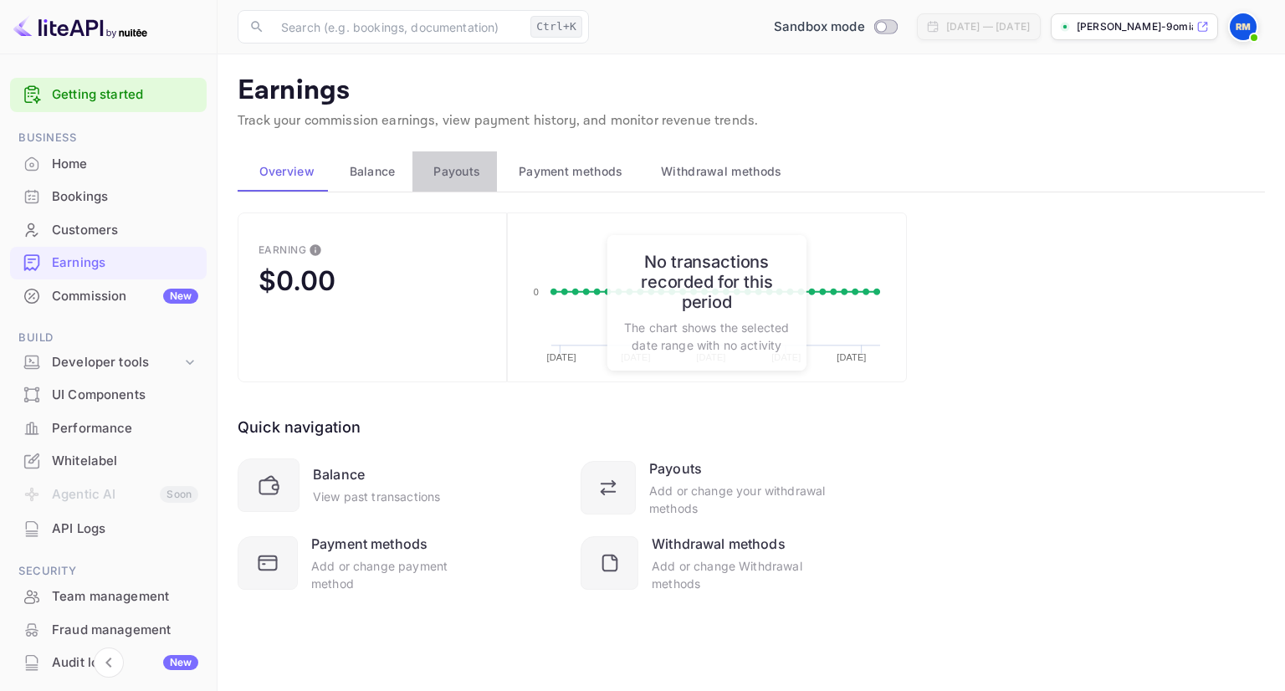
click at [462, 189] on button "Payouts" at bounding box center [454, 171] width 85 height 40
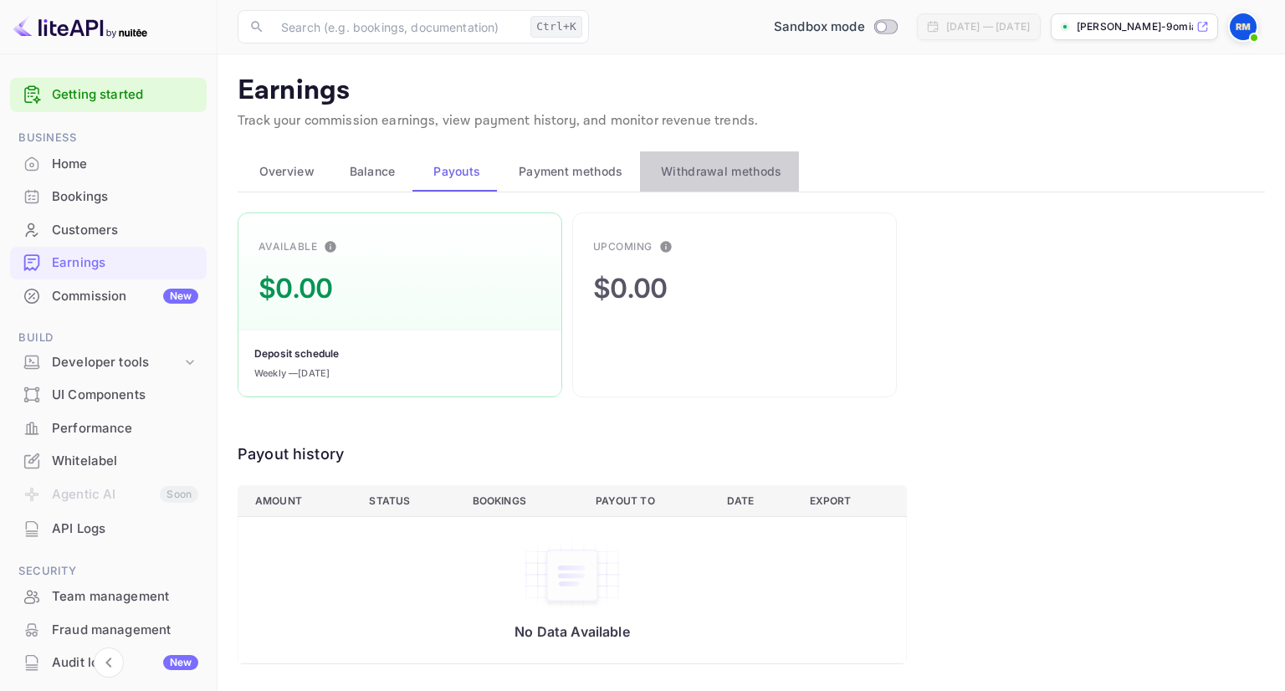
click at [736, 178] on span "Withdrawal methods" at bounding box center [721, 171] width 120 height 20
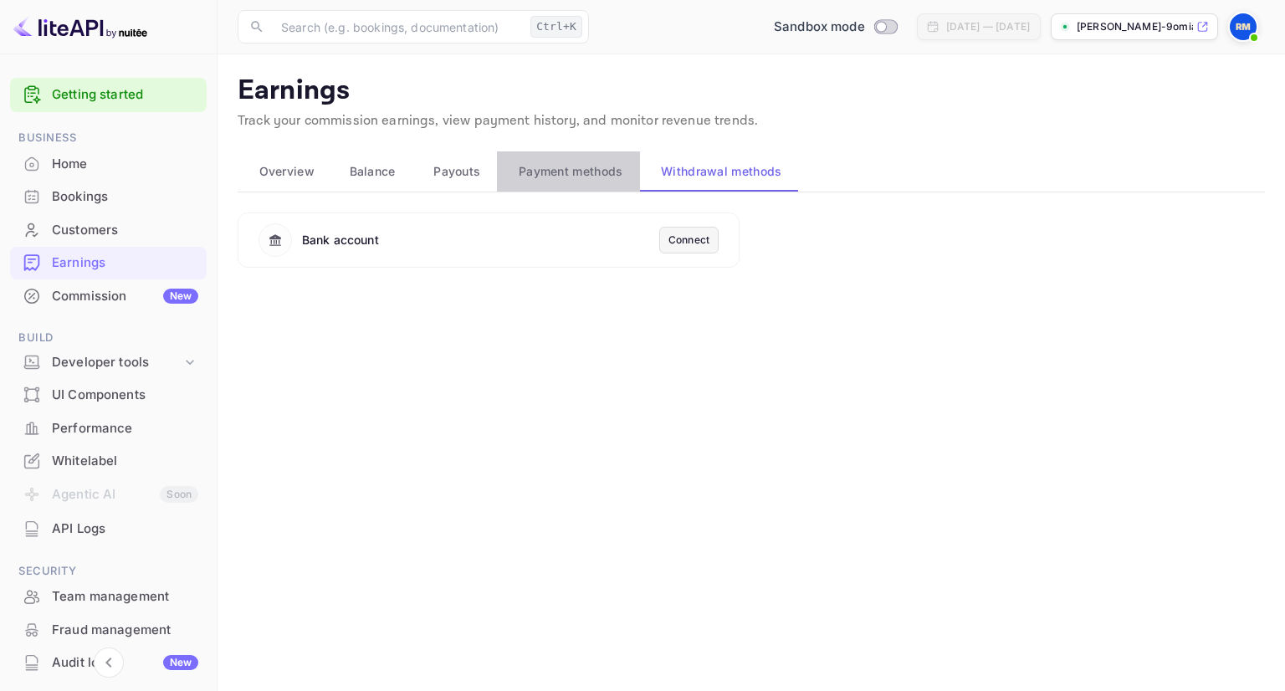
click at [576, 162] on span "Payment methods" at bounding box center [571, 171] width 105 height 20
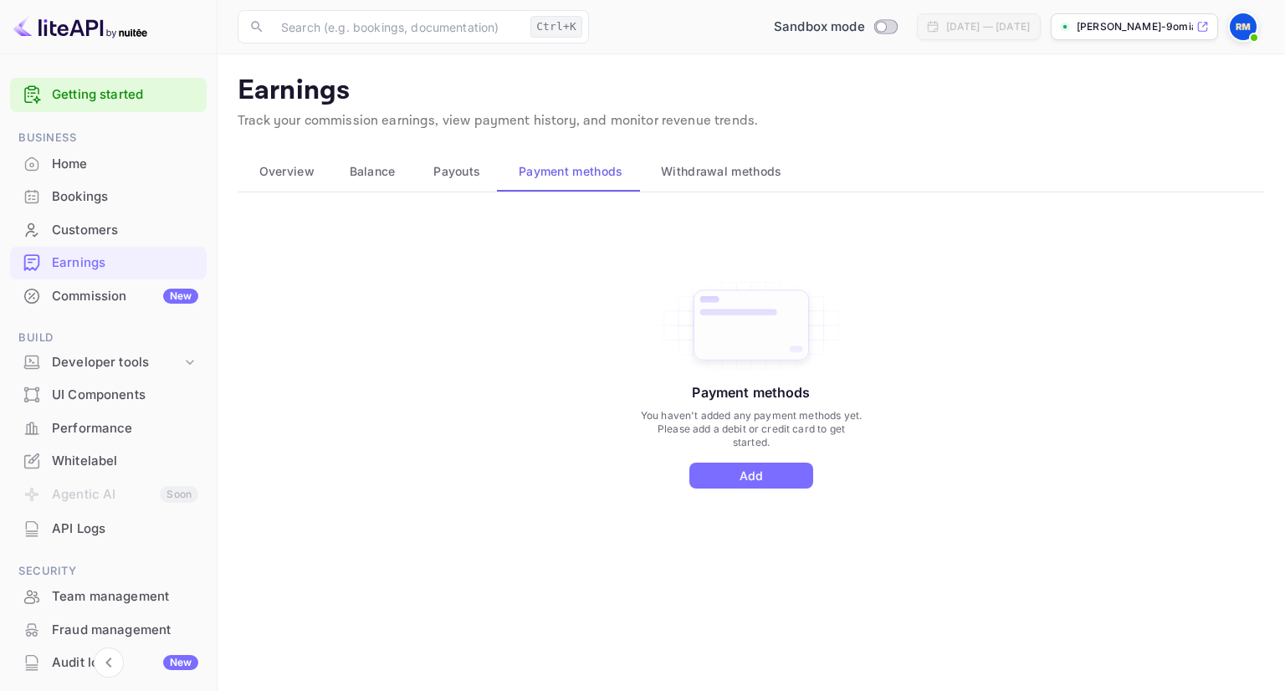
click at [110, 170] on div "Home" at bounding box center [125, 164] width 146 height 19
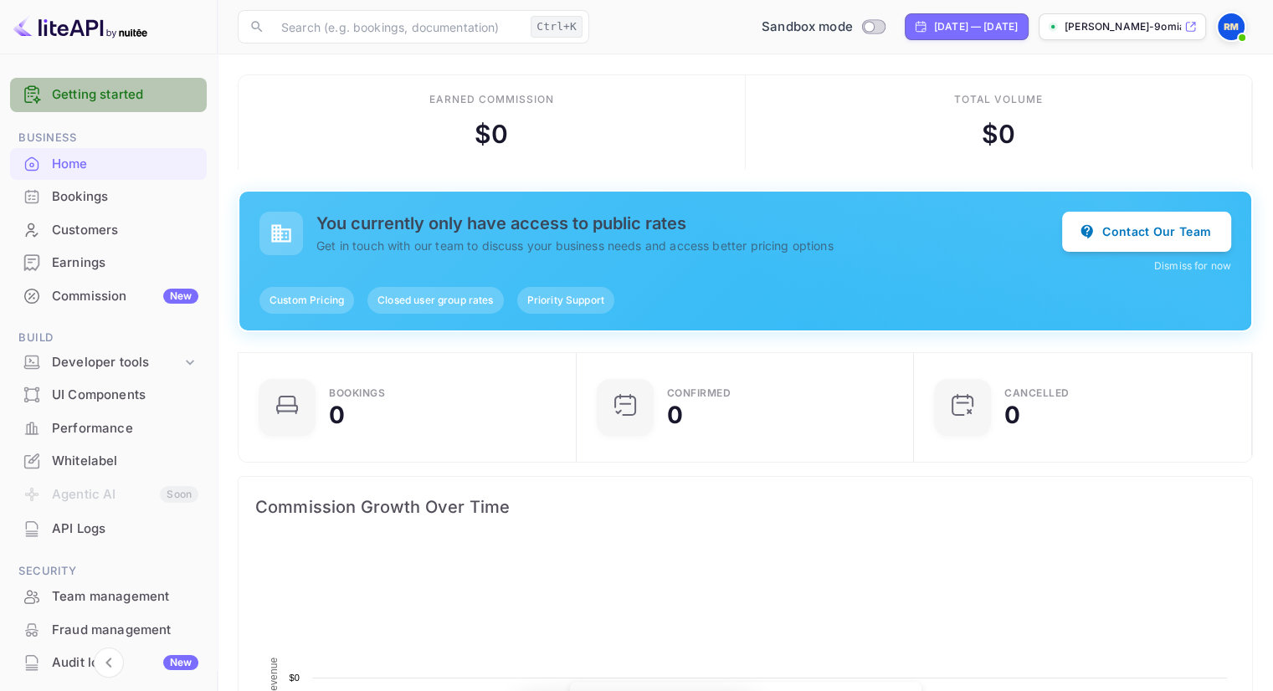
click at [143, 108] on div "Getting started" at bounding box center [108, 95] width 197 height 34
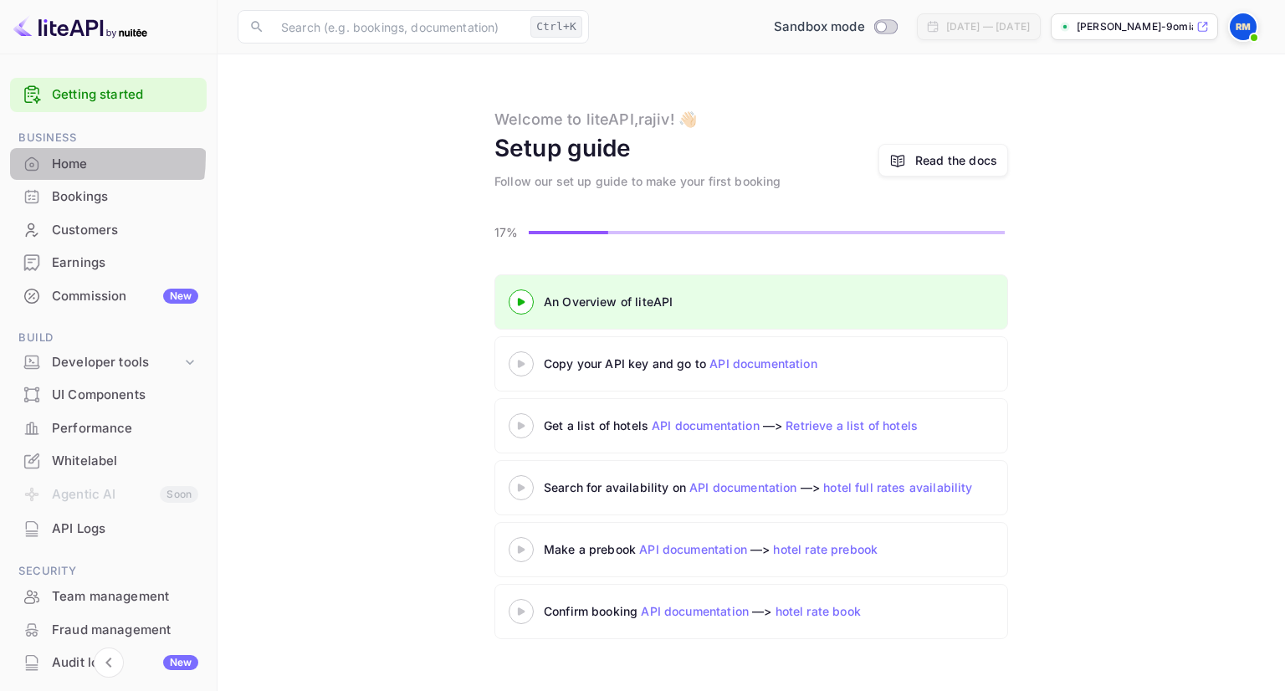
click at [29, 156] on icon at bounding box center [31, 164] width 17 height 17
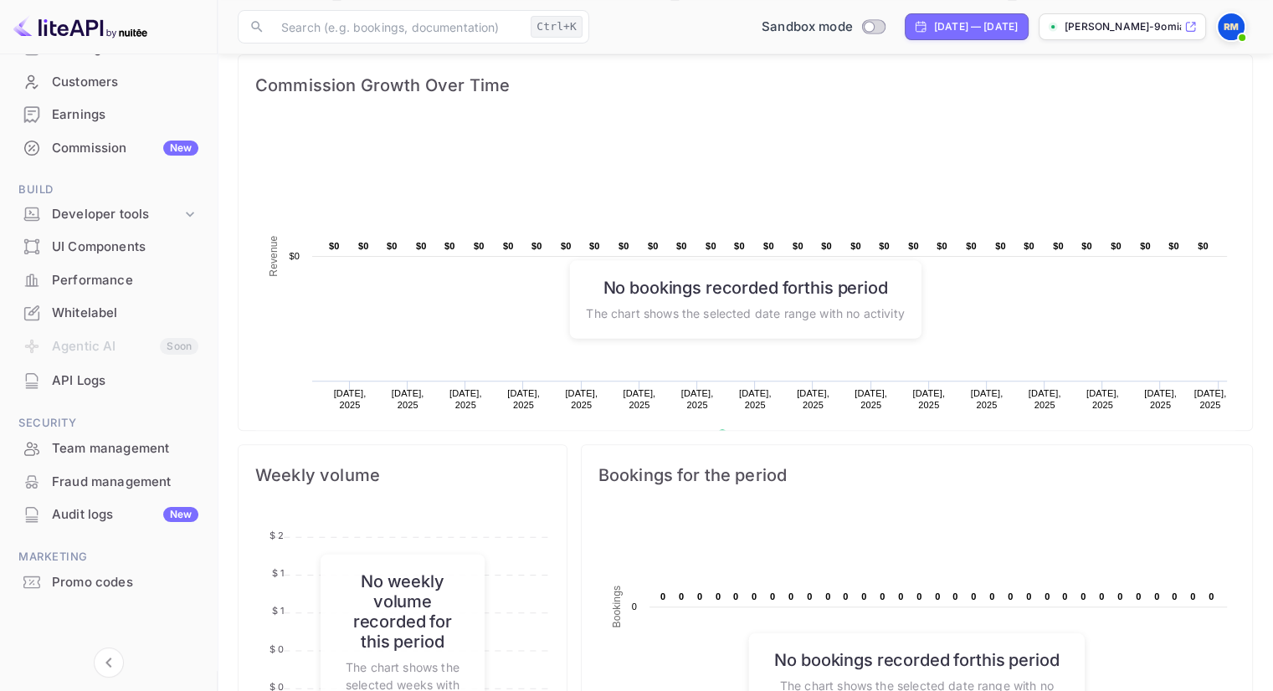
scroll to position [768, 0]
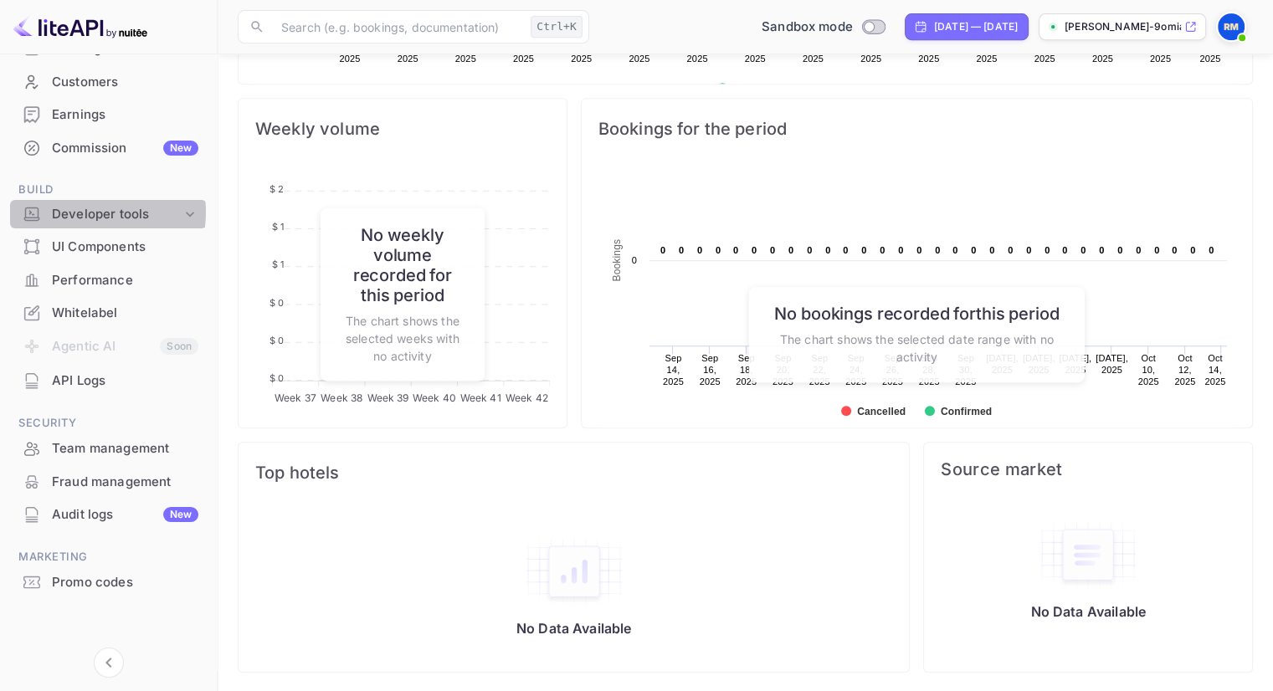
click at [82, 212] on div "Developer tools" at bounding box center [117, 214] width 130 height 19
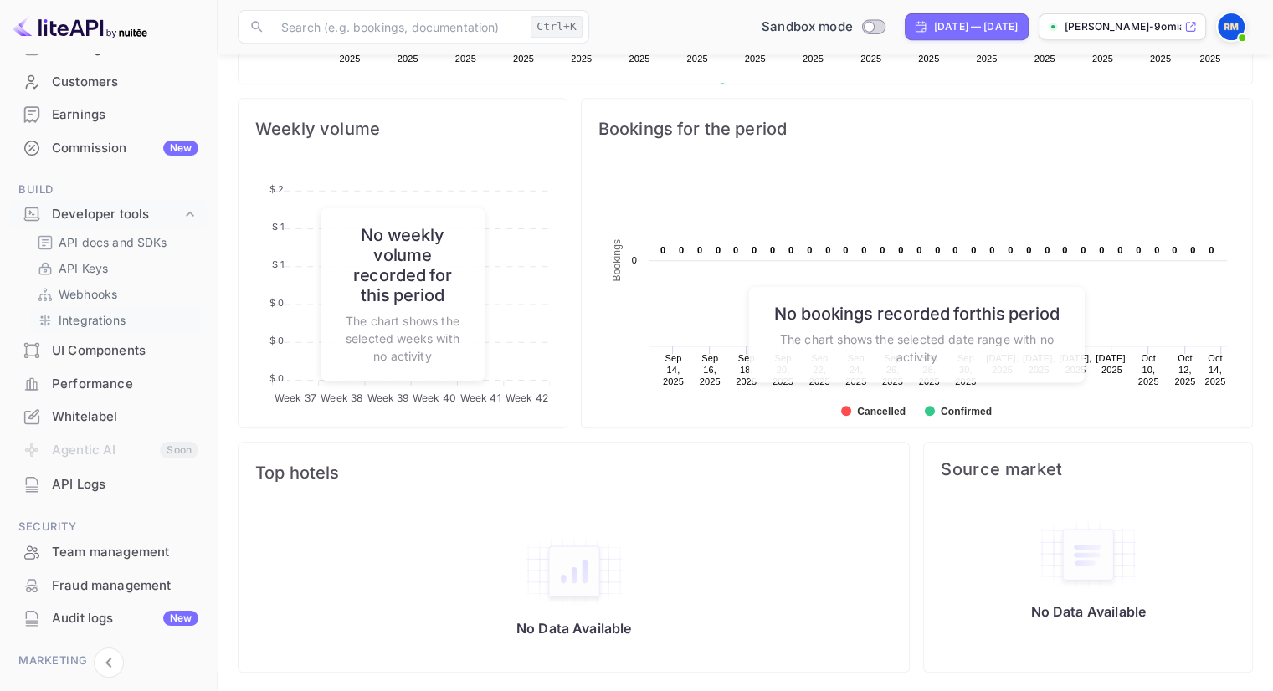
scroll to position [252, 0]
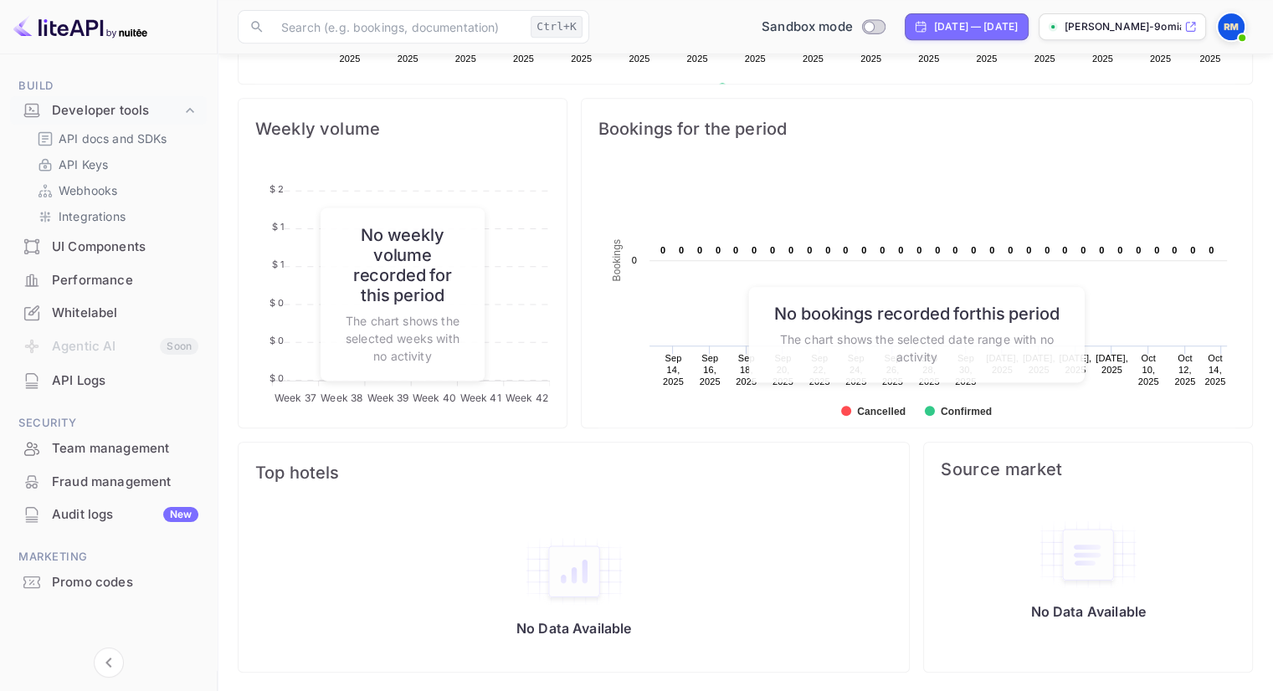
click at [228, 33] on div "​ Ctrl+K ​ Sandbox mode [DATE] — [DATE] [PERSON_NAME]-9omia.nuit..." at bounding box center [745, 27] width 1055 height 54
